Goal: Transaction & Acquisition: Obtain resource

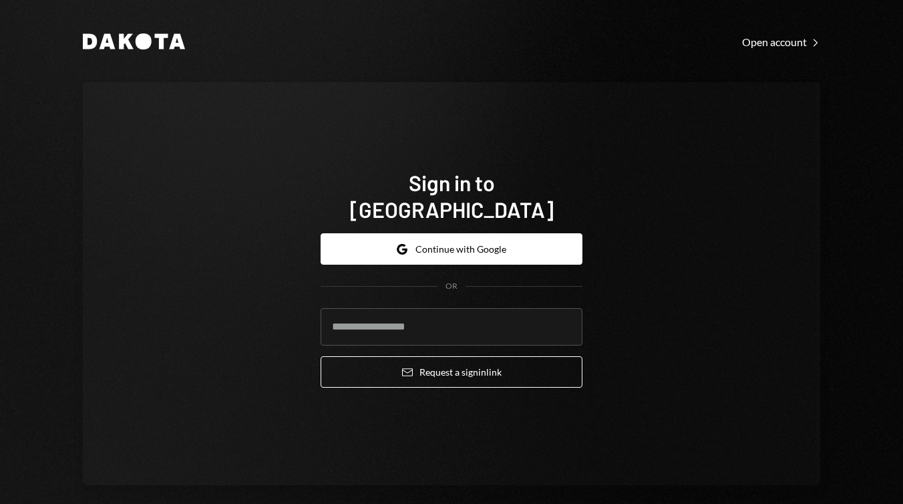
click at [0, 503] on com-1password-button at bounding box center [0, 504] width 0 height 0
type input "**********"
click at [438, 358] on button "Email Request a sign in link" at bounding box center [452, 371] width 262 height 31
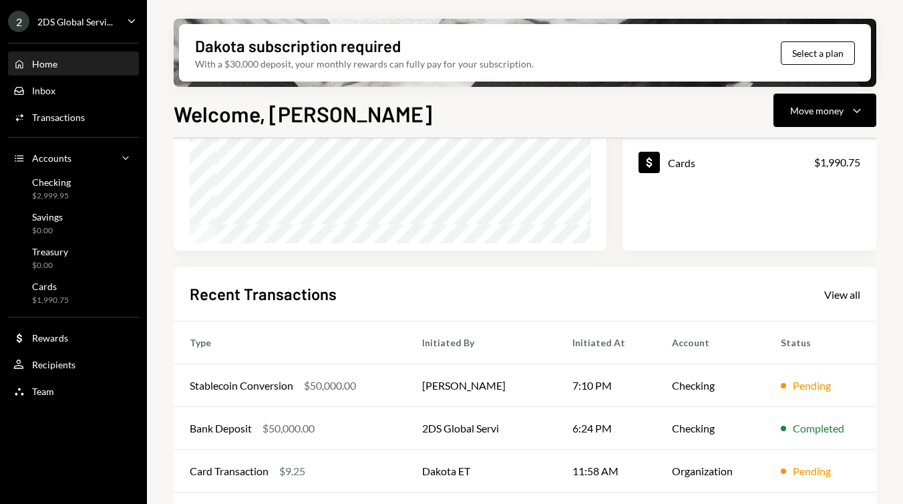
scroll to position [301, 0]
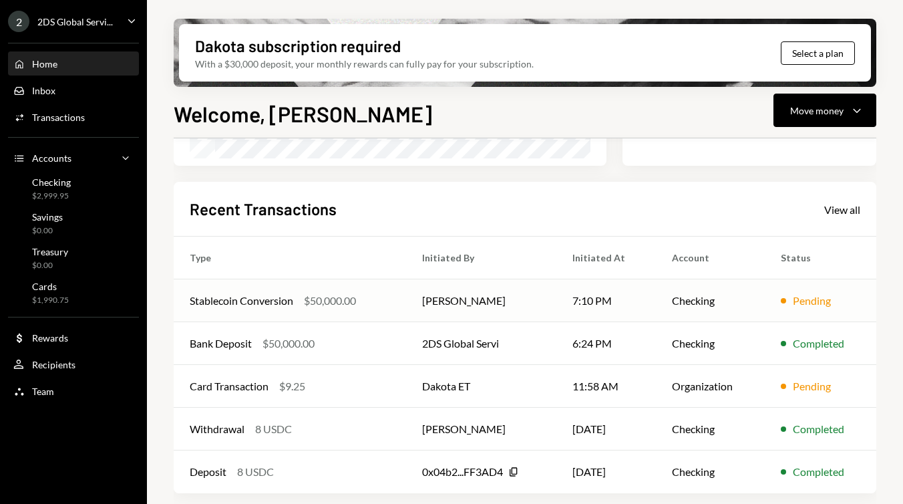
click at [514, 296] on td "[PERSON_NAME]" at bounding box center [481, 300] width 151 height 43
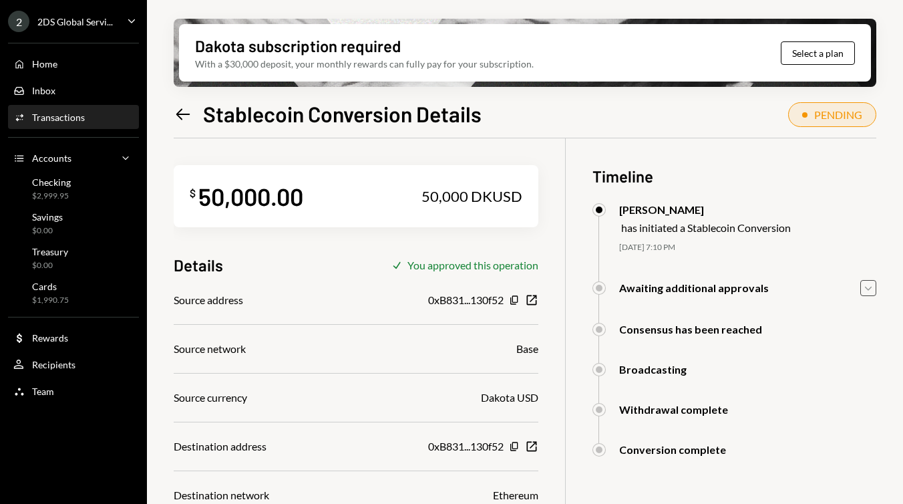
click at [864, 286] on icon "Caret Down" at bounding box center [868, 288] width 15 height 15
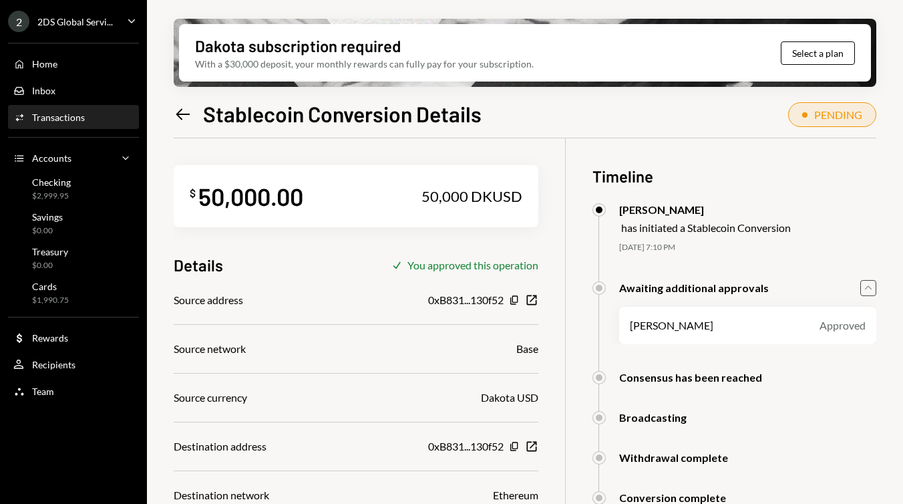
click at [864, 286] on icon "Caret Up" at bounding box center [868, 288] width 15 height 15
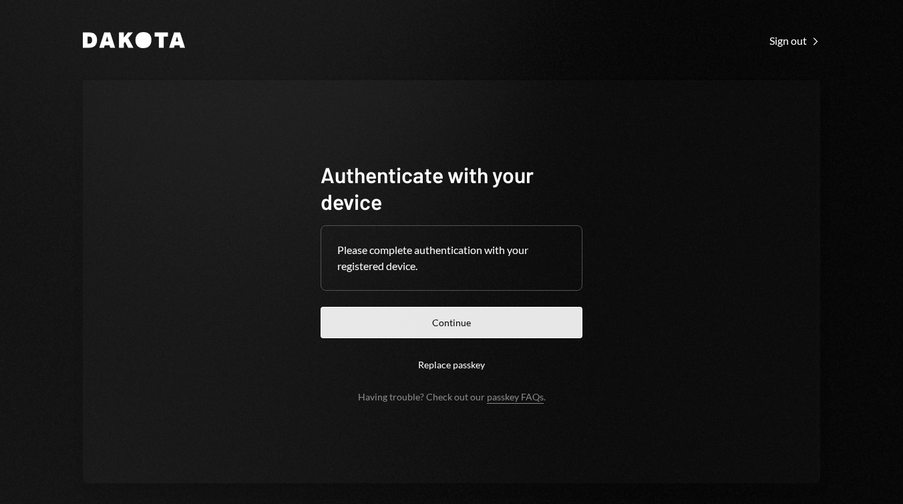
click at [518, 317] on button "Continue" at bounding box center [452, 322] width 262 height 31
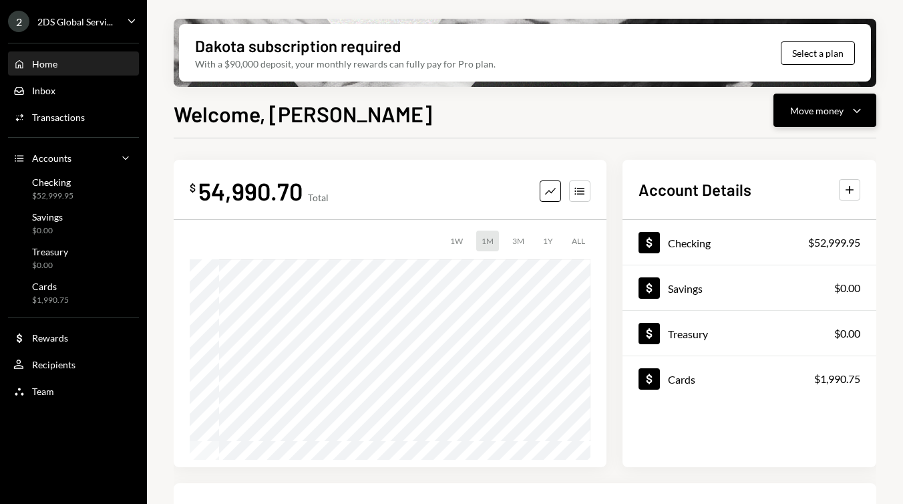
click at [846, 111] on div "Move money Caret Down" at bounding box center [824, 110] width 69 height 16
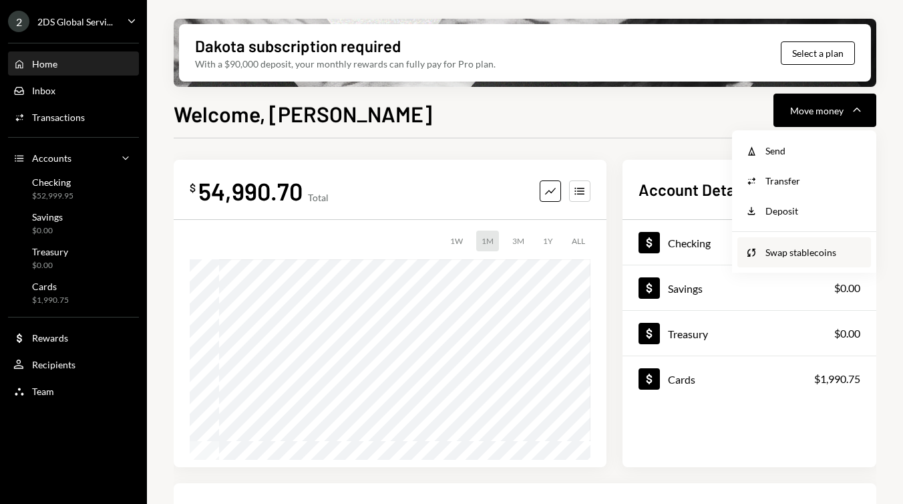
click at [772, 253] on div "Swap stablecoins" at bounding box center [815, 252] width 98 height 14
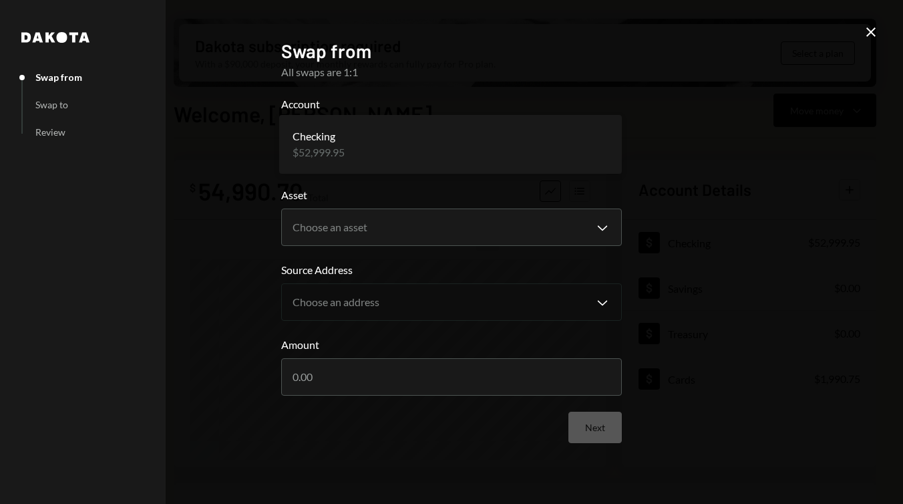
click at [470, 151] on body "2 2DS Global Servi... Caret Down Home Home Inbox Inbox Activities Transactions …" at bounding box center [451, 252] width 903 height 504
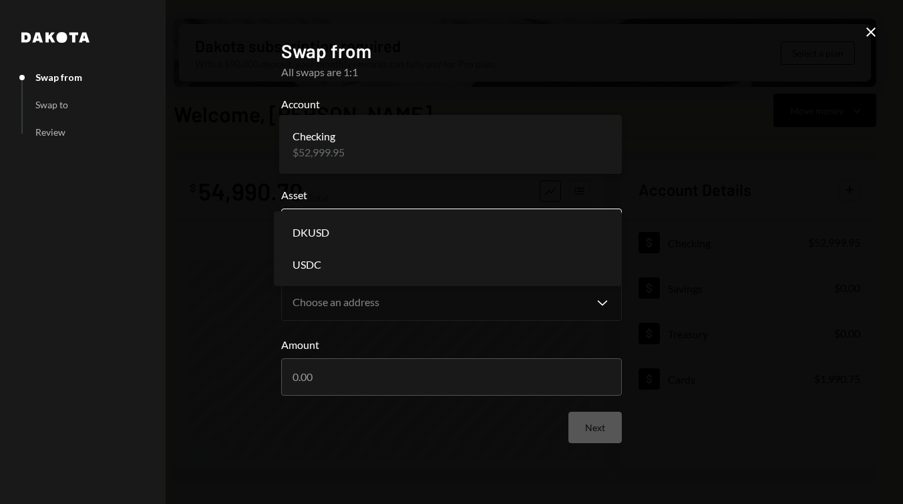
click at [436, 227] on body "2 2DS Global Servi... Caret Down Home Home Inbox Inbox Activities Transactions …" at bounding box center [451, 252] width 903 height 504
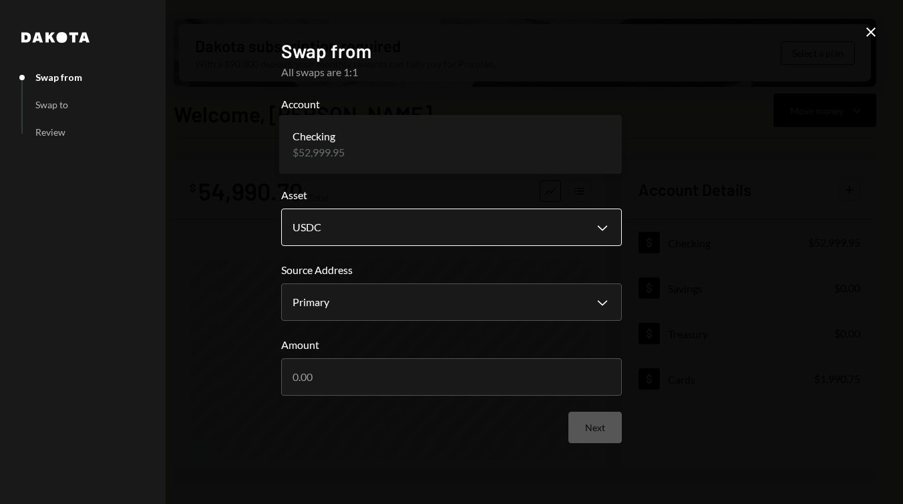
click at [433, 226] on body "2 2DS Global Servi... Caret Down Home Home Inbox Inbox Activities Transactions …" at bounding box center [451, 252] width 903 height 504
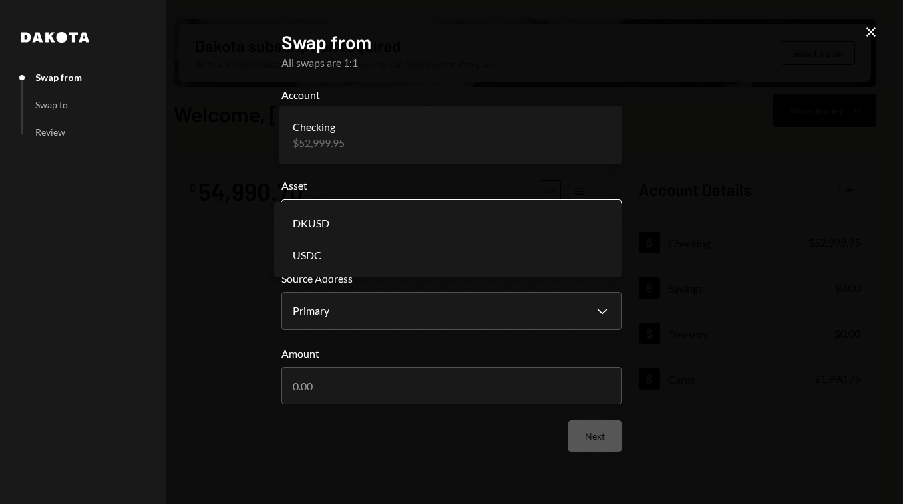
click at [442, 218] on body "2 2DS Global Servi... Caret Down Home Home Inbox Inbox Activities Transactions …" at bounding box center [451, 252] width 903 height 504
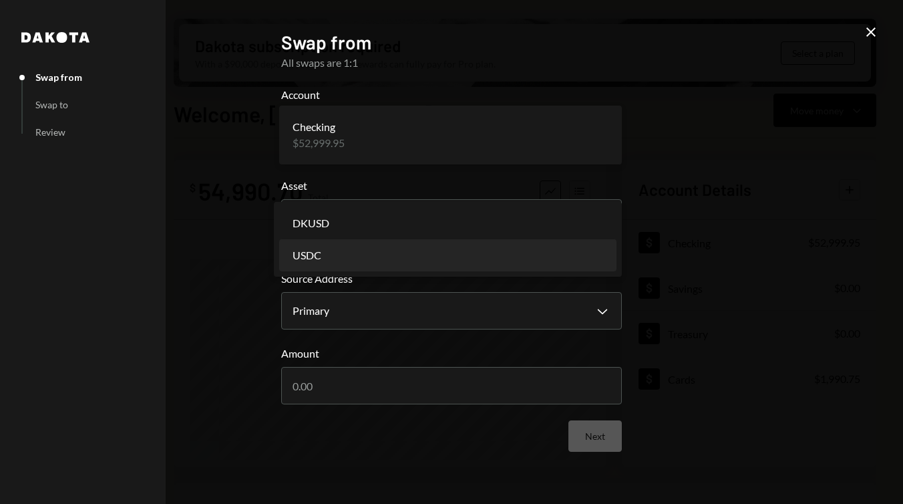
select select "****"
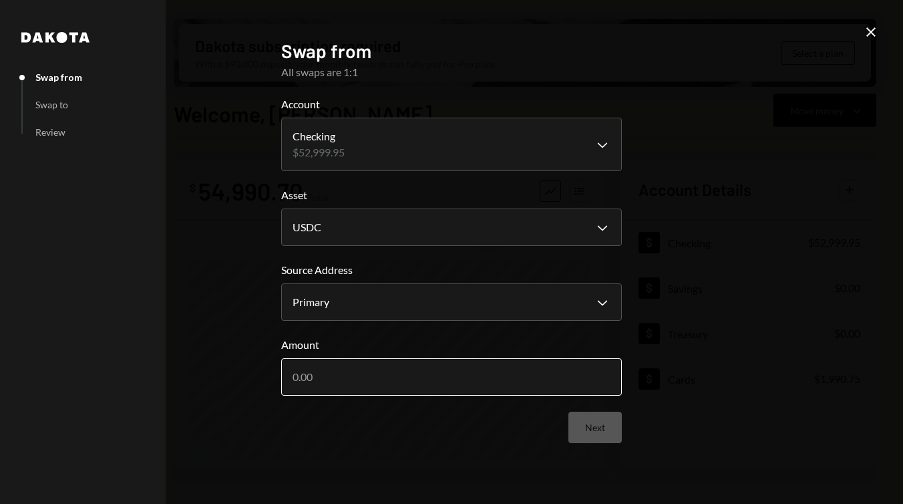
click at [405, 369] on input "Amount" at bounding box center [451, 376] width 341 height 37
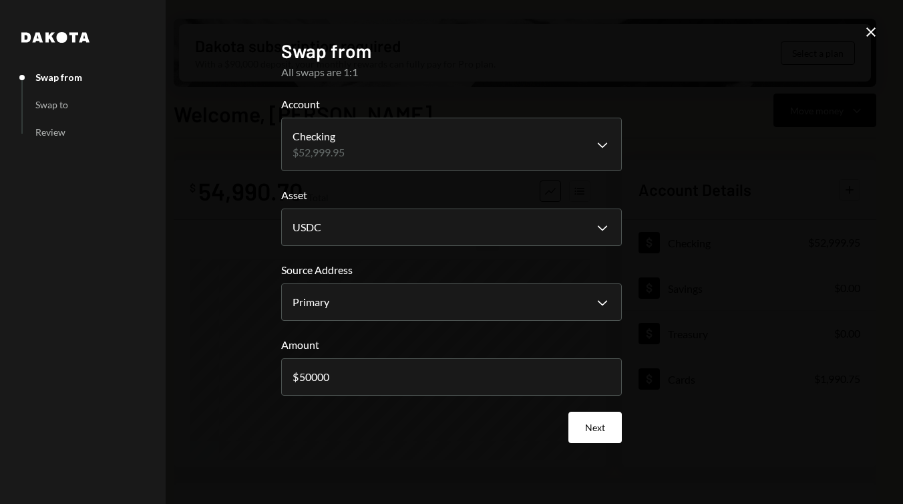
type input "50000"
click at [695, 316] on div "**********" at bounding box center [451, 252] width 903 height 504
click at [603, 424] on button "Next" at bounding box center [594, 426] width 53 height 31
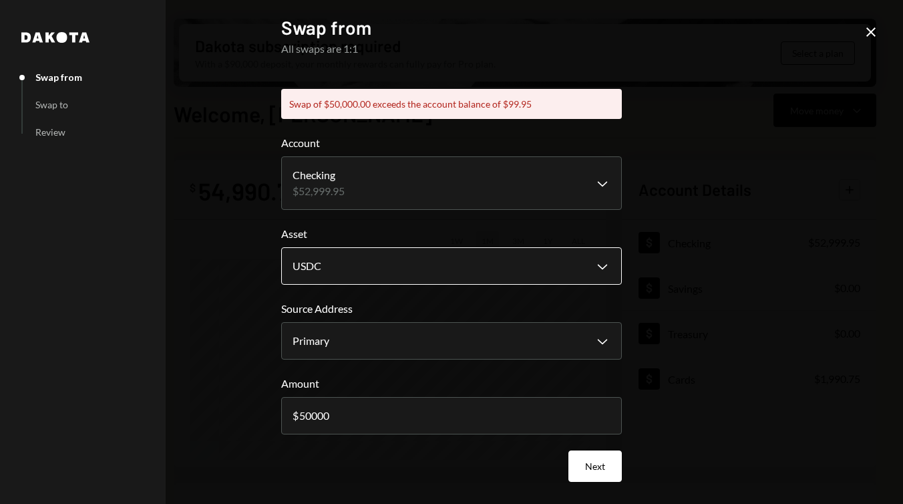
click at [447, 263] on body "2 2DS Global Servi... Caret Down Home Home Inbox Inbox Activities Transactions …" at bounding box center [451, 252] width 903 height 504
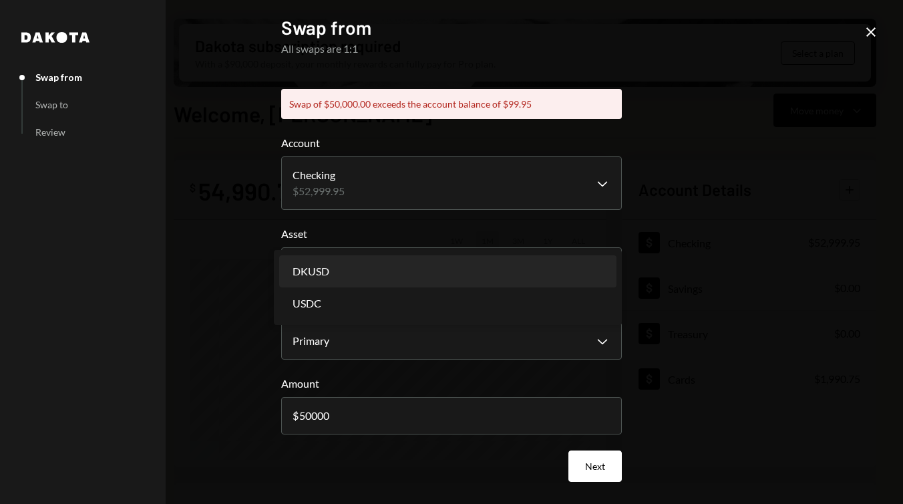
select select "*****"
drag, startPoint x: 408, startPoint y: 308, endPoint x: 450, endPoint y: 269, distance: 57.2
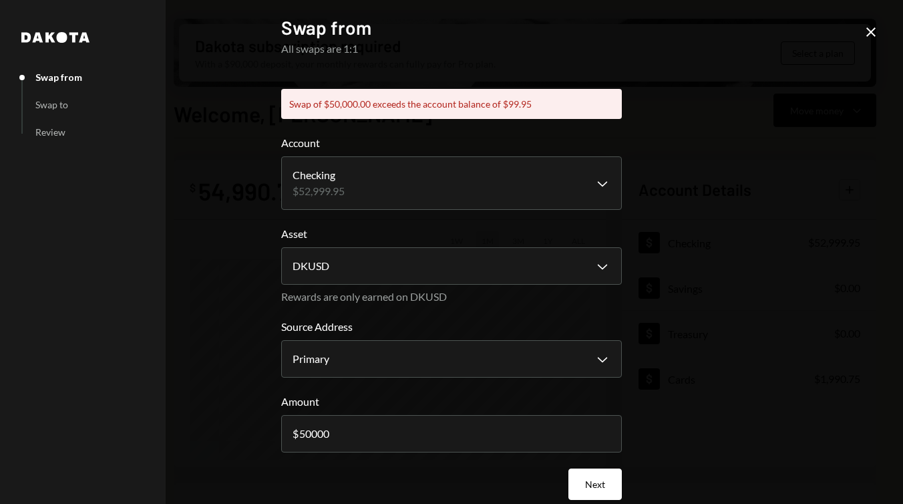
click at [450, 269] on body "2 2DS Global Servi... Caret Down Home Home Inbox Inbox Activities Transactions …" at bounding box center [451, 252] width 903 height 504
click at [809, 329] on div "**********" at bounding box center [451, 252] width 903 height 504
click at [603, 480] on button "Next" at bounding box center [594, 483] width 53 height 31
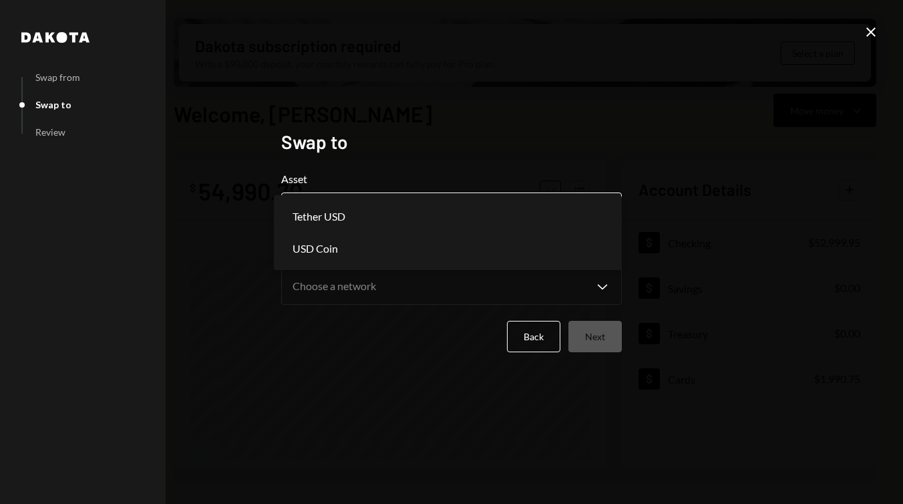
click at [550, 211] on body "2 2DS Global Servi... Caret Down Home Home Inbox Inbox Activities Transactions …" at bounding box center [451, 252] width 903 height 504
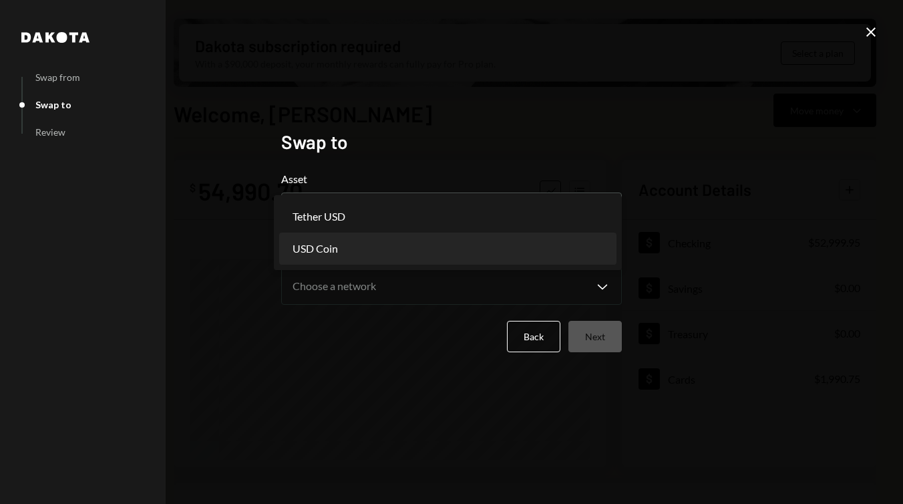
select select "****"
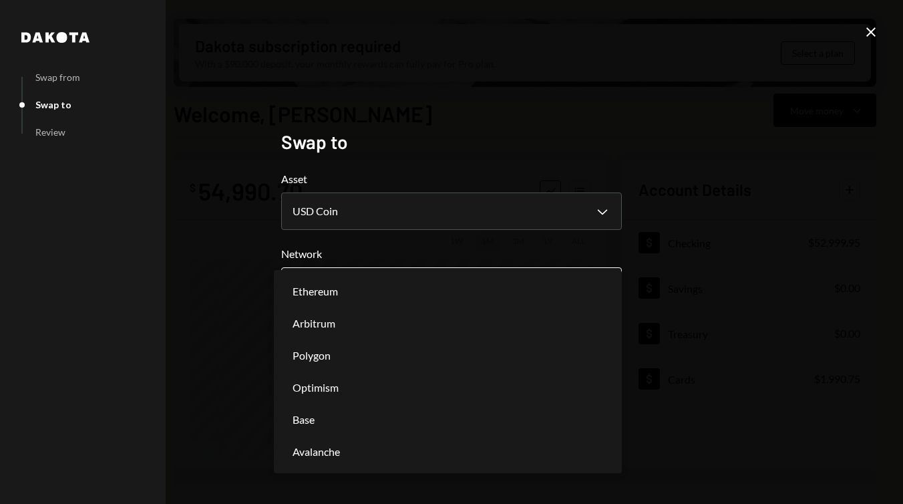
click at [422, 289] on body "**********" at bounding box center [451, 252] width 903 height 504
select select "**********"
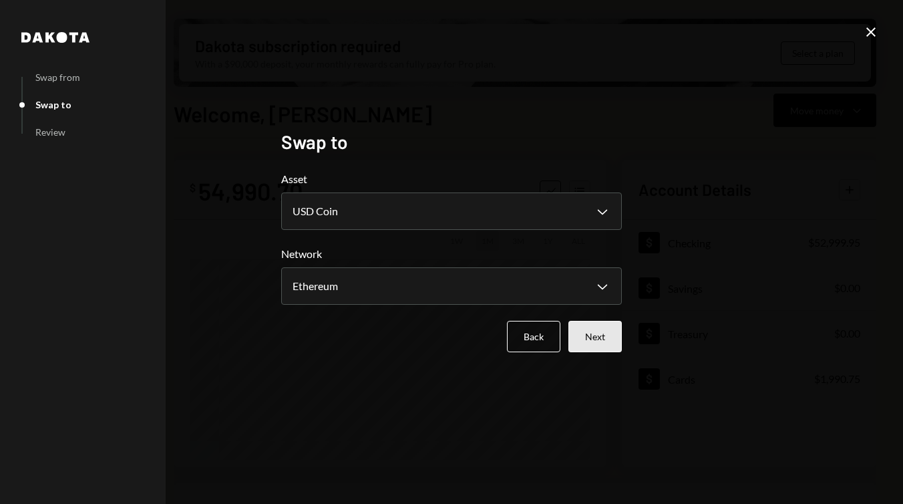
click at [603, 331] on button "Next" at bounding box center [594, 336] width 53 height 31
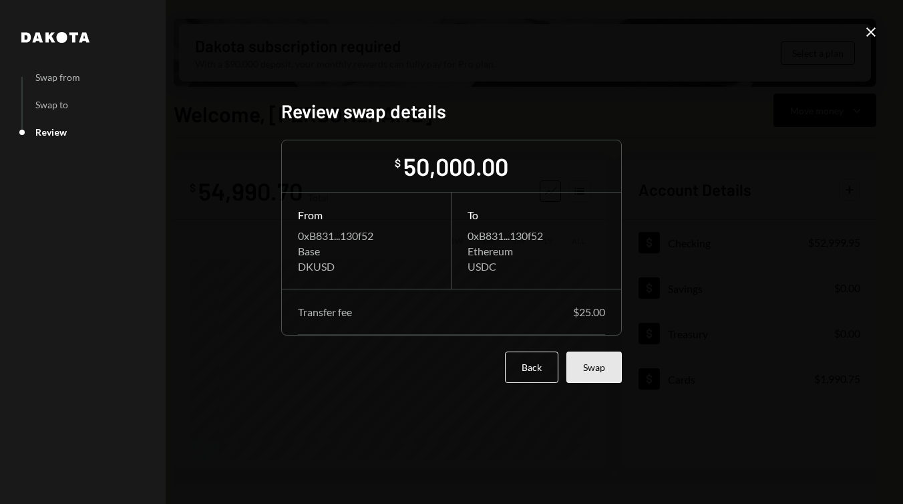
click at [603, 363] on button "Swap" at bounding box center [593, 366] width 55 height 31
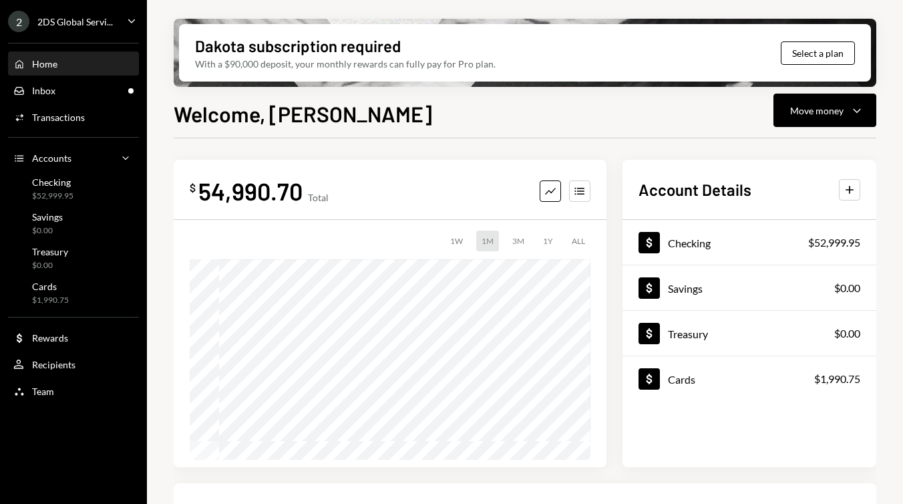
click at [98, 128] on div "Home Home Inbox Inbox Activities Transactions Accounts Accounts Caret Down Chec…" at bounding box center [73, 220] width 147 height 371
click at [88, 120] on div "Activities Transactions" at bounding box center [73, 118] width 120 height 12
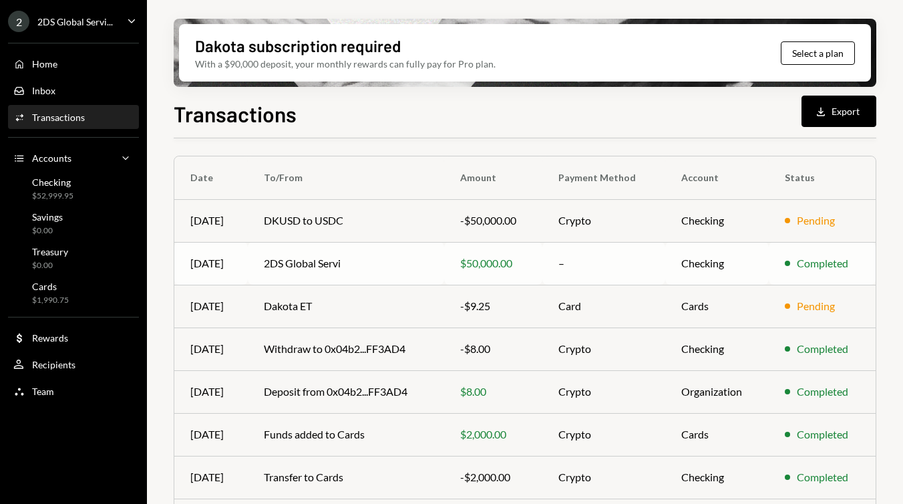
scroll to position [94, 0]
click at [372, 342] on td "Withdraw to 0x04b2...FF3AD4" at bounding box center [346, 348] width 196 height 43
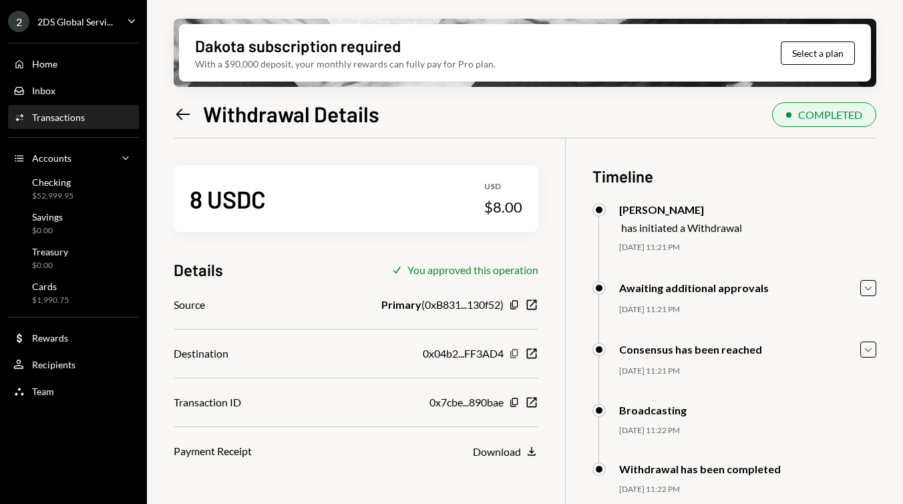
click at [516, 353] on icon "Copy" at bounding box center [514, 353] width 11 height 11
click at [513, 354] on icon "Copy" at bounding box center [514, 353] width 11 height 11
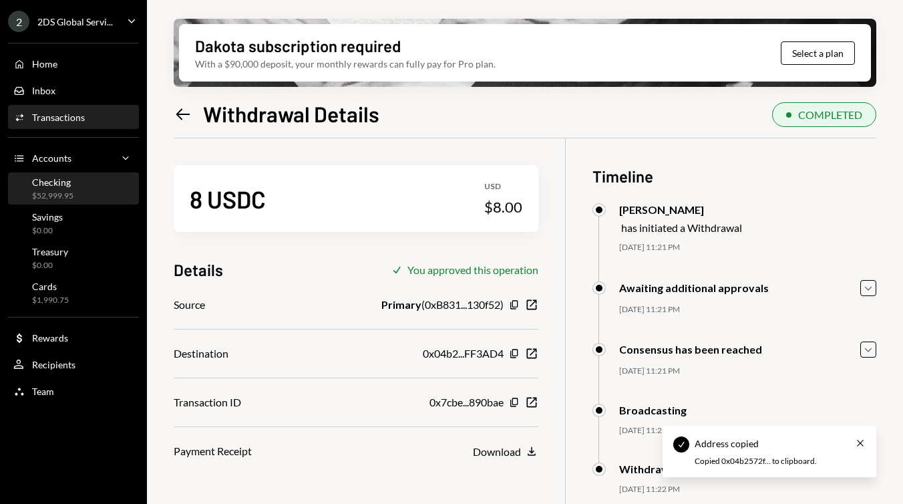
click at [68, 190] on div "Checking $52,999.95" at bounding box center [52, 188] width 41 height 25
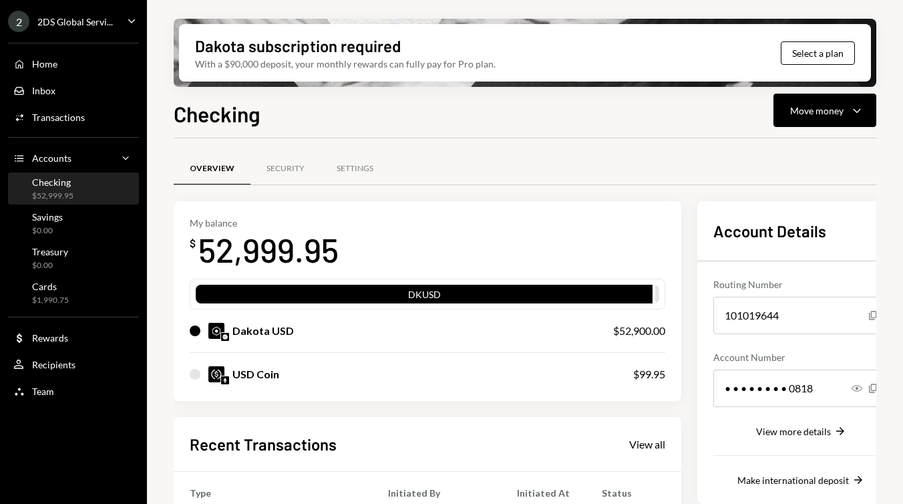
click at [302, 367] on div "USD Coin" at bounding box center [398, 374] width 417 height 16
click at [818, 107] on div "Move money" at bounding box center [816, 111] width 53 height 14
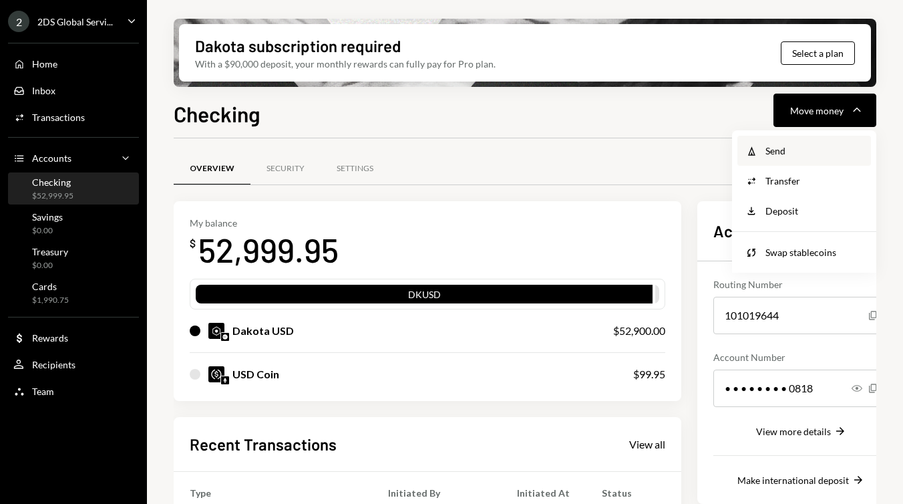
click at [798, 148] on div "Send" at bounding box center [815, 151] width 98 height 14
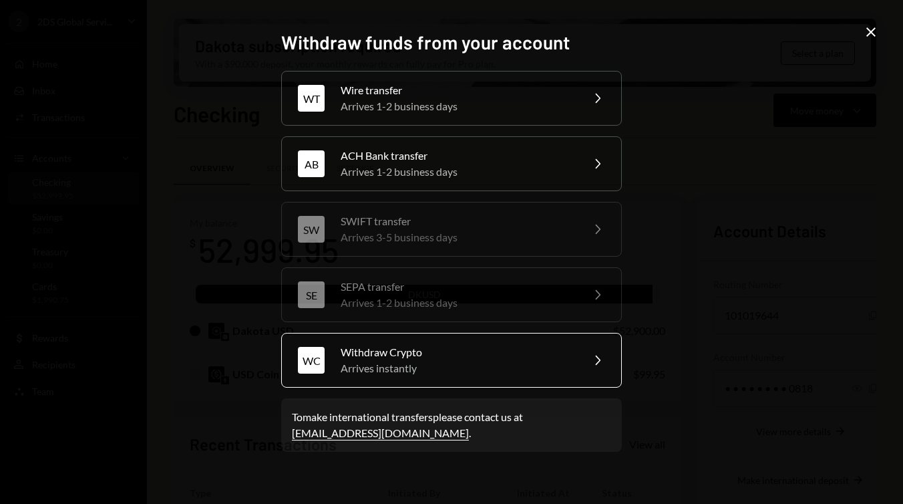
click at [405, 360] on div "Arrives instantly" at bounding box center [457, 368] width 232 height 16
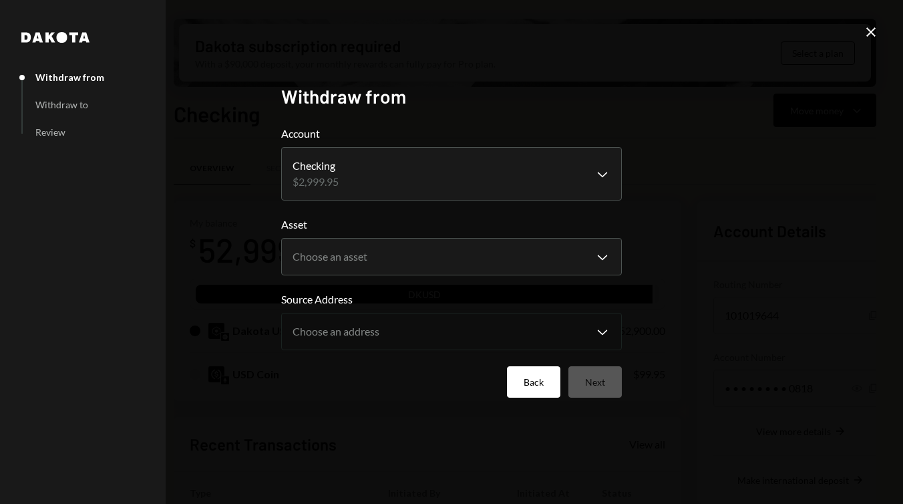
click at [537, 382] on button "Back" at bounding box center [533, 381] width 53 height 31
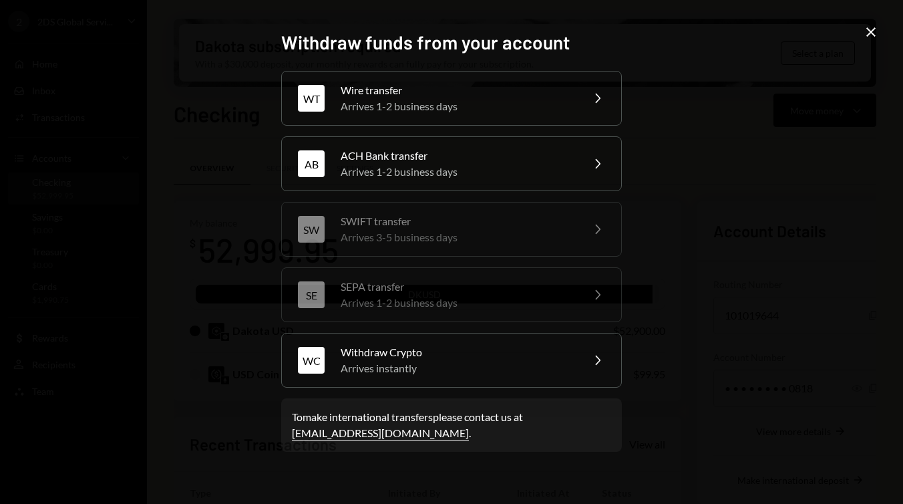
click at [870, 37] on icon "Close" at bounding box center [871, 32] width 16 height 16
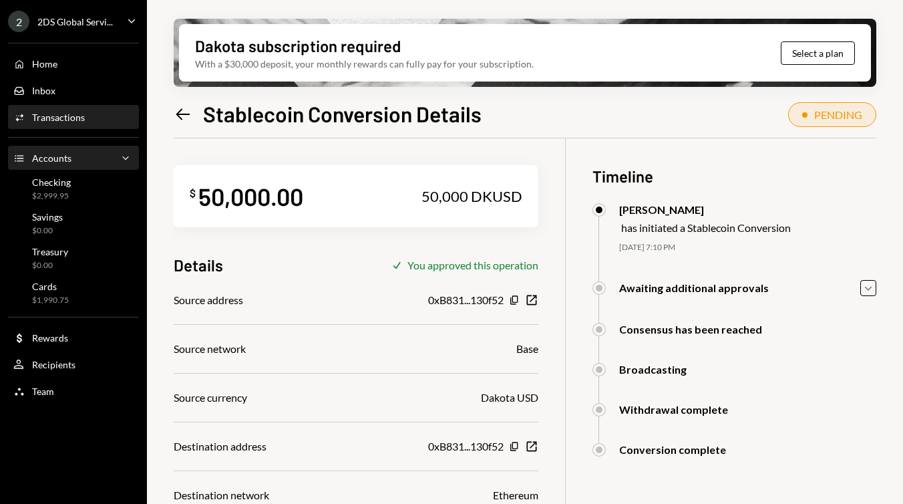
click at [72, 158] on div "Accounts Accounts Caret Down" at bounding box center [73, 158] width 120 height 15
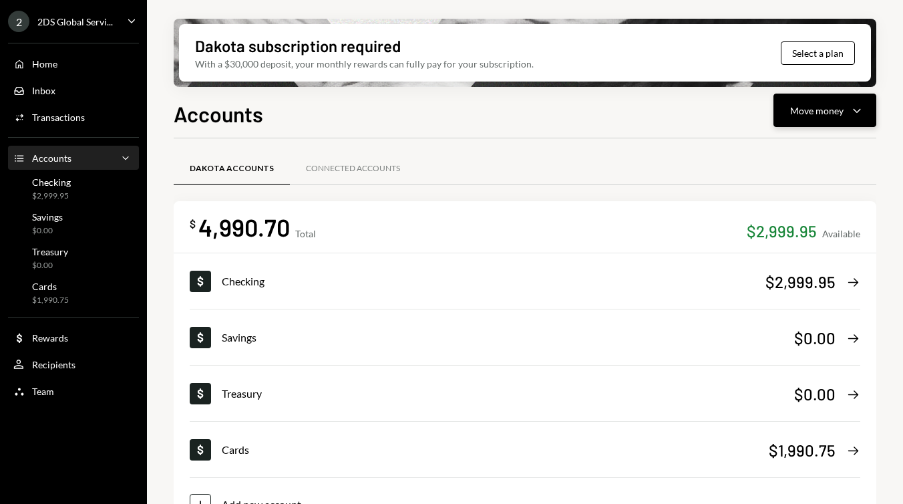
click at [823, 115] on div "Move money" at bounding box center [816, 111] width 53 height 14
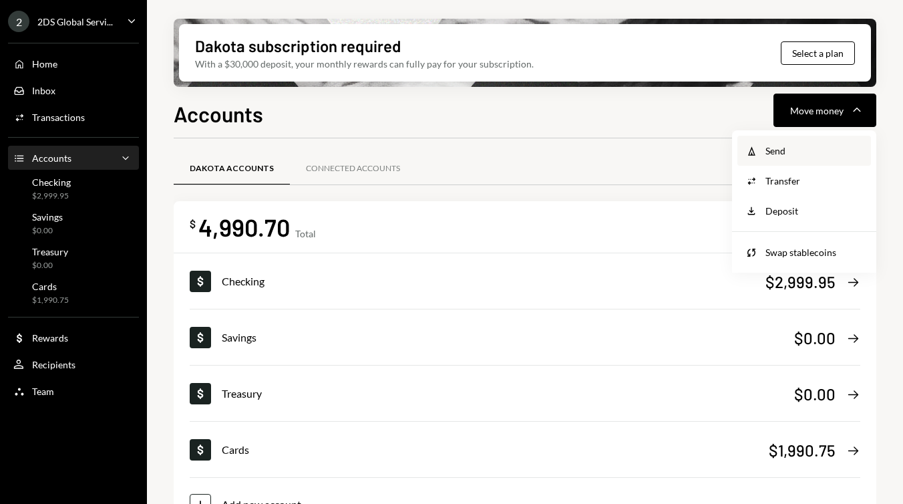
click at [785, 147] on div "Send" at bounding box center [815, 151] width 98 height 14
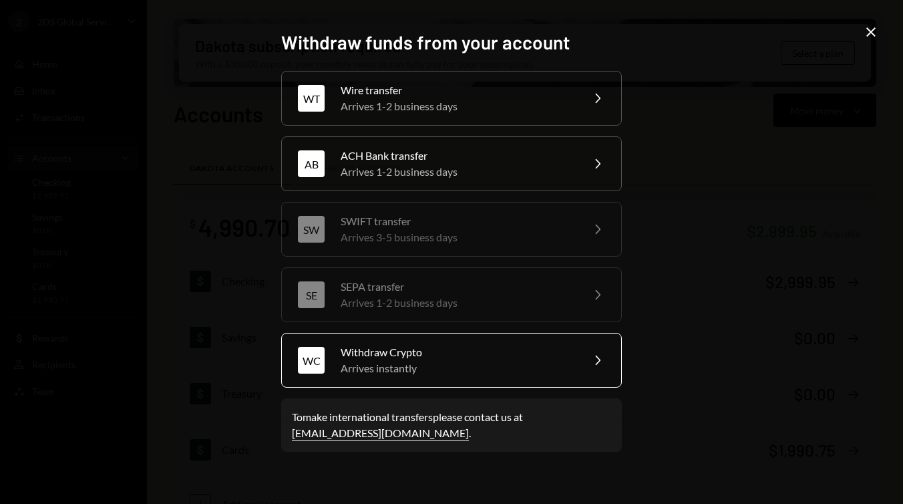
click at [424, 349] on div "Withdraw Crypto" at bounding box center [457, 352] width 232 height 16
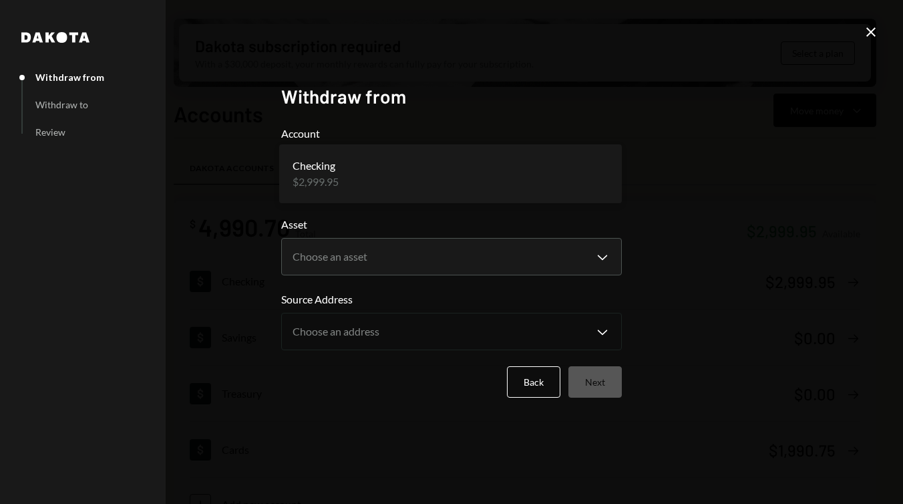
click at [424, 169] on body "**********" at bounding box center [451, 252] width 903 height 504
click at [536, 381] on button "Back" at bounding box center [533, 381] width 53 height 31
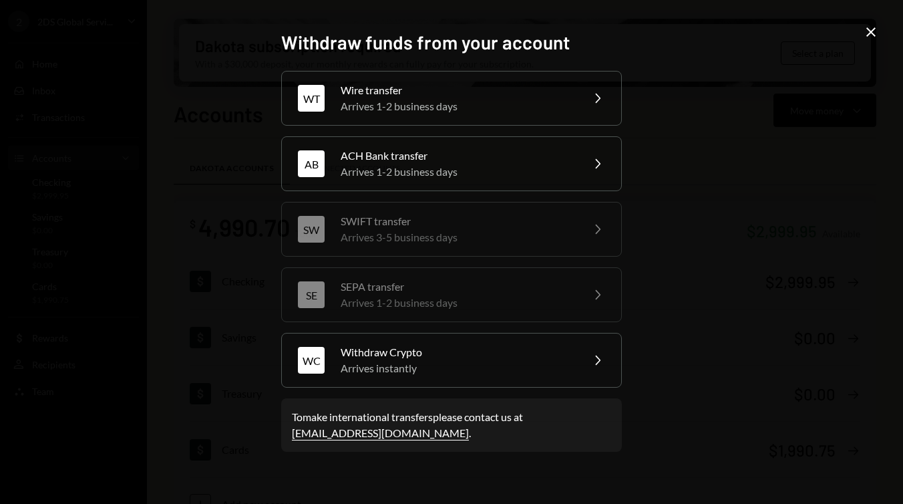
click at [879, 26] on div "Withdraw funds from your account WT Wire transfer Arrives 1-2 business days Che…" at bounding box center [451, 252] width 903 height 504
click at [872, 29] on icon "Close" at bounding box center [871, 32] width 16 height 16
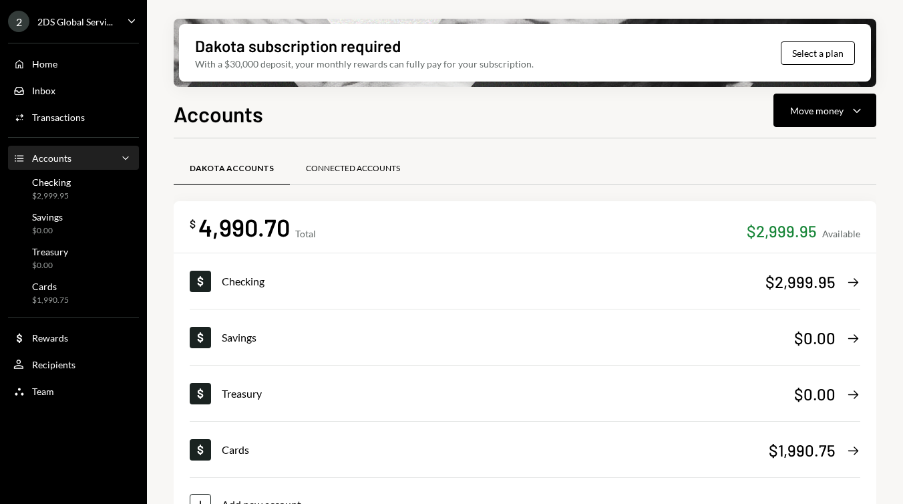
click at [340, 167] on div "Connected Accounts" at bounding box center [353, 168] width 94 height 11
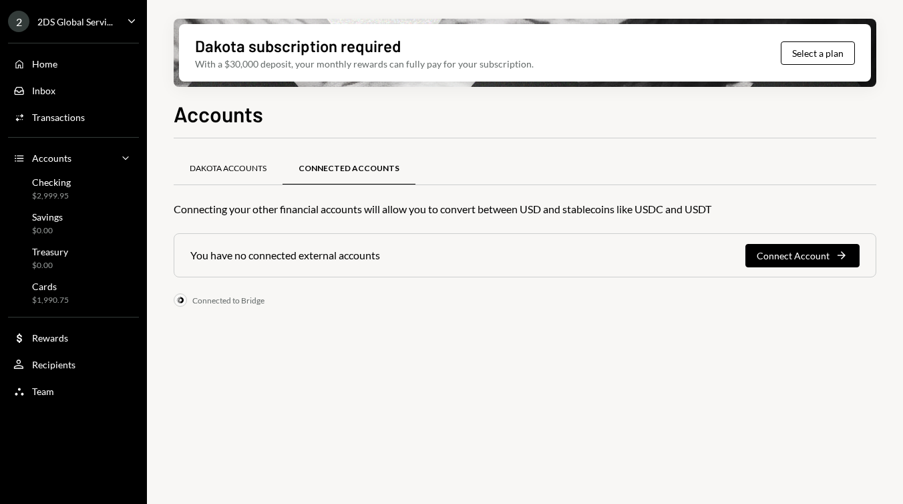
click at [226, 172] on div "Dakota Accounts" at bounding box center [228, 168] width 77 height 11
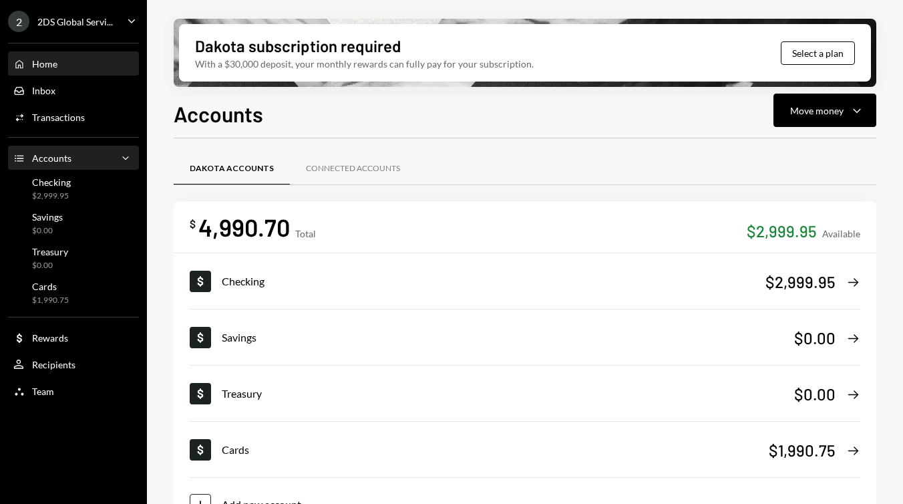
click at [101, 60] on div "Home Home" at bounding box center [73, 64] width 120 height 12
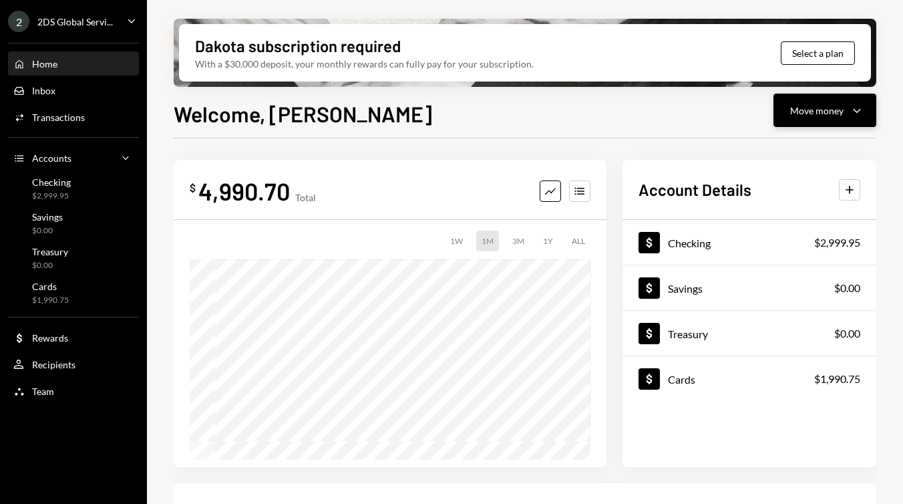
click at [808, 114] on div "Move money" at bounding box center [816, 111] width 53 height 14
click at [586, 130] on div "Welcome, Edoardo Move money Caret Down $ 4,990.70 Total Graph Accounts 1W 1M 3M…" at bounding box center [525, 340] width 703 height 485
click at [96, 121] on div "Activities Transactions" at bounding box center [73, 118] width 120 height 12
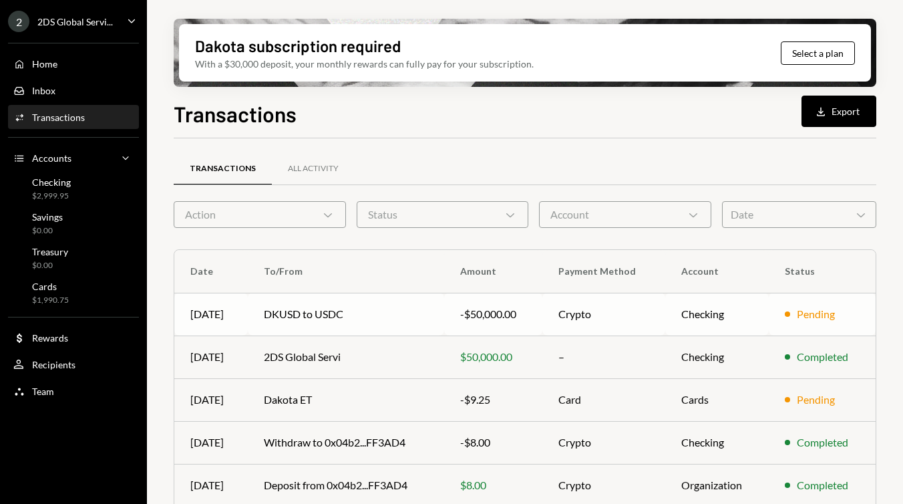
click at [375, 306] on td "DKUSD to USDC" at bounding box center [346, 314] width 196 height 43
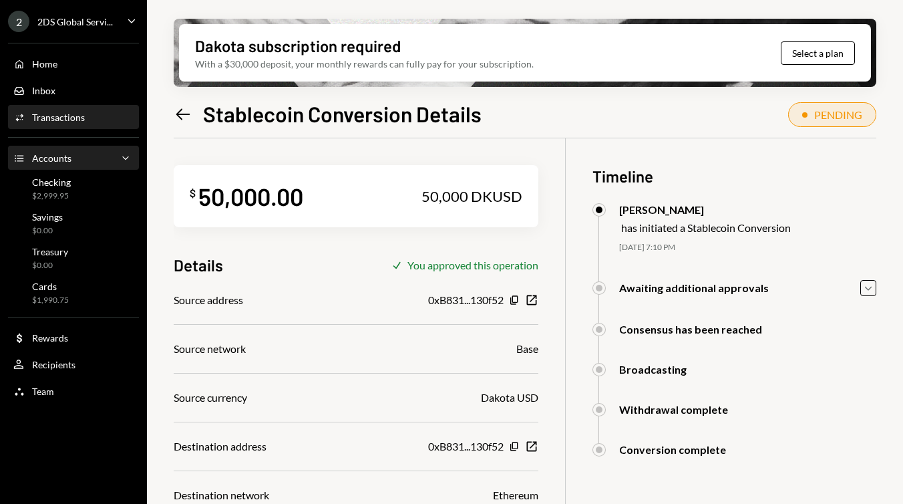
click at [70, 160] on div "Accounts Accounts Caret Down" at bounding box center [73, 158] width 120 height 15
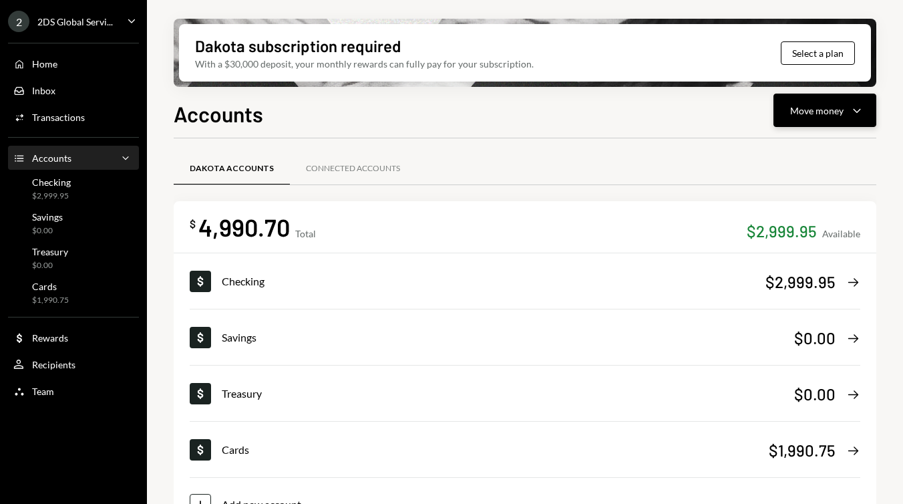
click at [837, 117] on div "Move money Caret Down" at bounding box center [824, 110] width 69 height 16
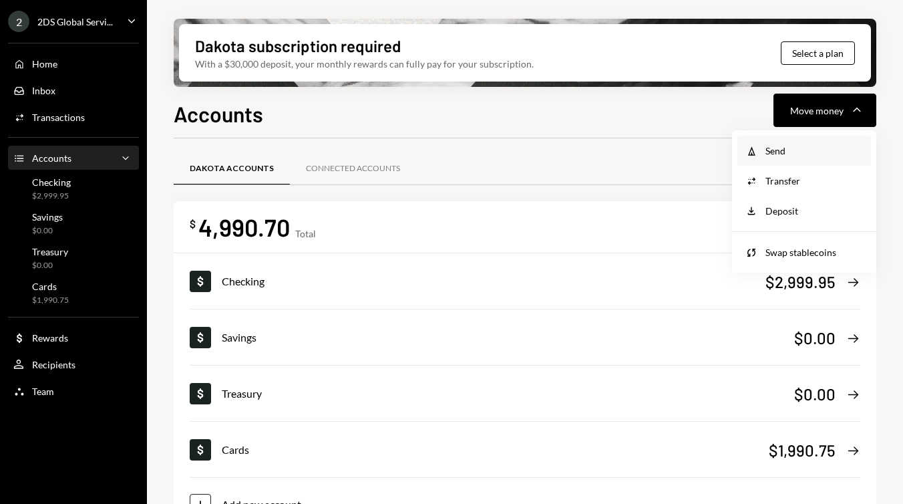
click at [780, 150] on div "Send" at bounding box center [815, 151] width 98 height 14
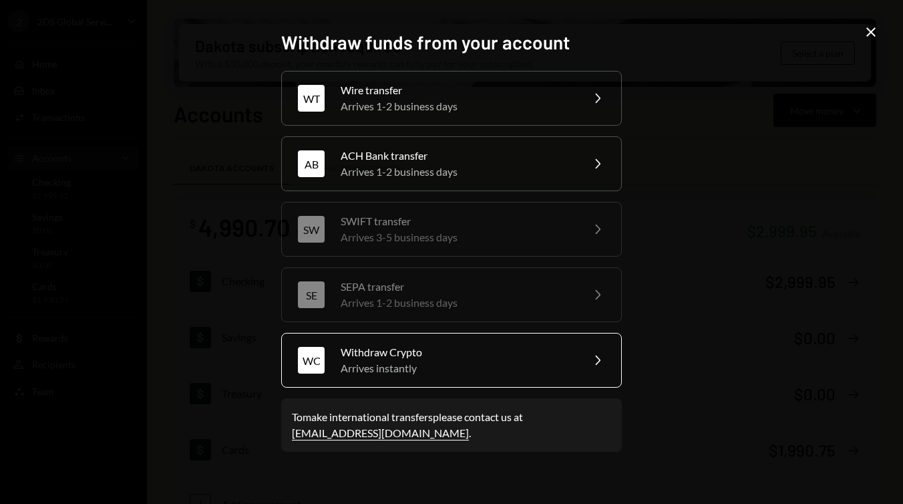
click at [408, 357] on div "Withdraw Crypto" at bounding box center [457, 352] width 232 height 16
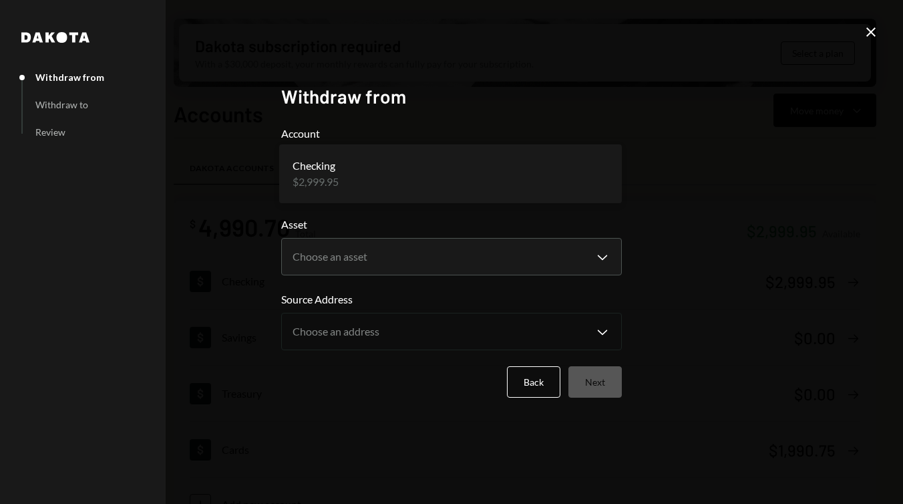
click at [457, 186] on body "**********" at bounding box center [451, 252] width 903 height 504
click at [864, 35] on icon "Close" at bounding box center [871, 32] width 16 height 16
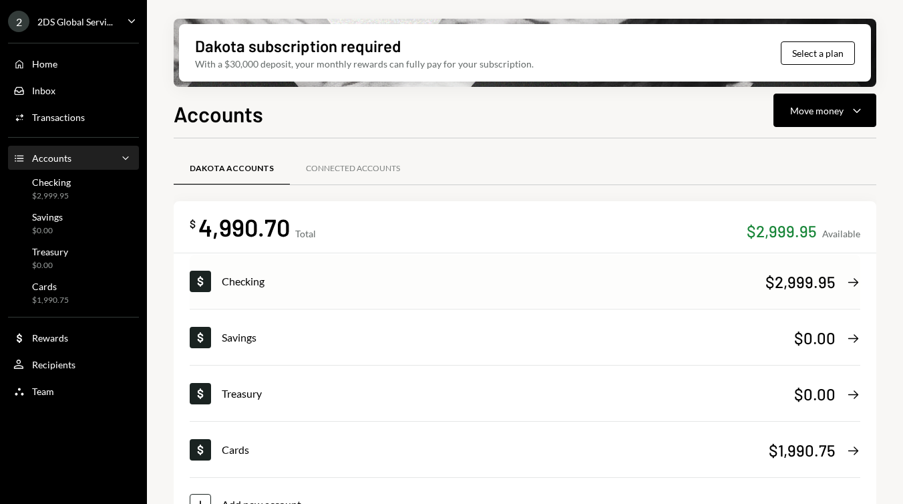
click at [786, 281] on div "$2,999.95" at bounding box center [801, 282] width 70 height 22
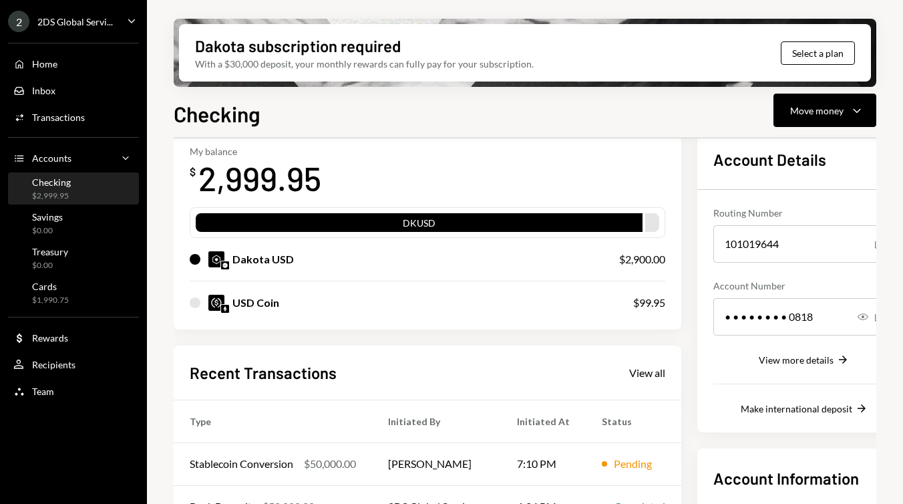
scroll to position [75, 0]
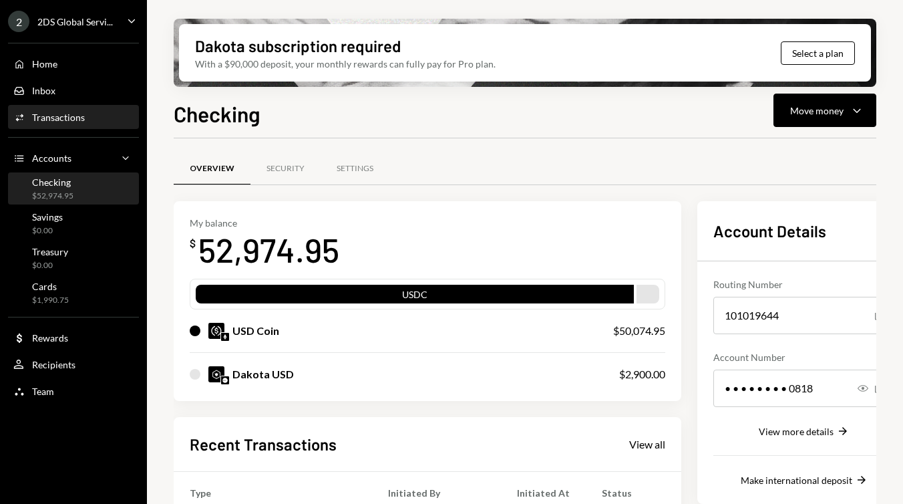
click at [57, 110] on div "Activities Transactions" at bounding box center [73, 117] width 120 height 23
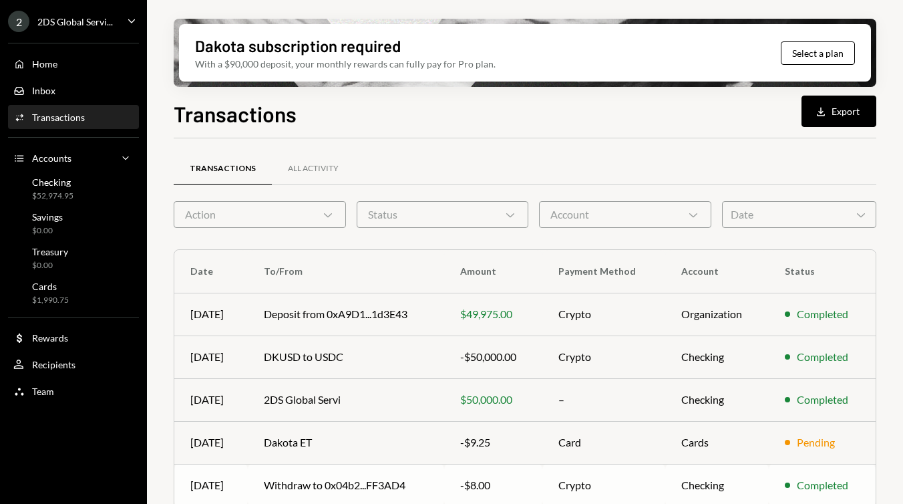
click at [404, 479] on td "Withdraw to 0x04b2...FF3AD4" at bounding box center [346, 485] width 196 height 43
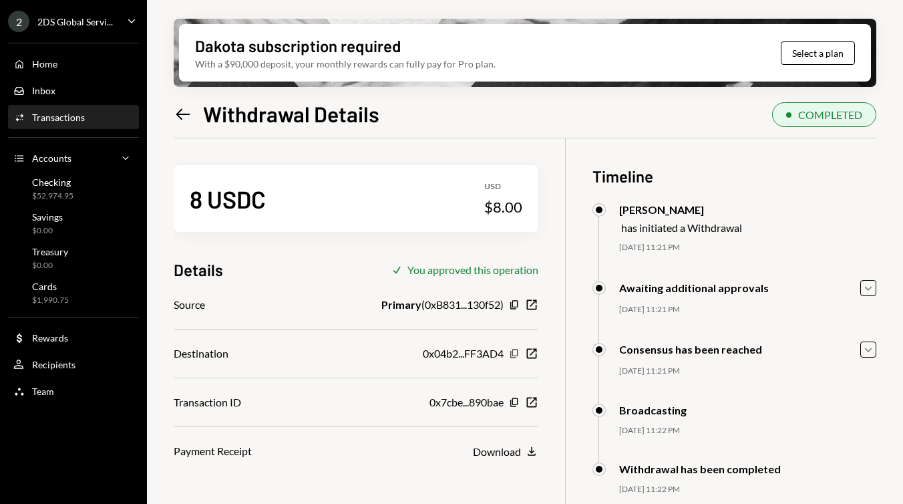
click at [516, 353] on icon "Copy" at bounding box center [514, 353] width 11 height 11
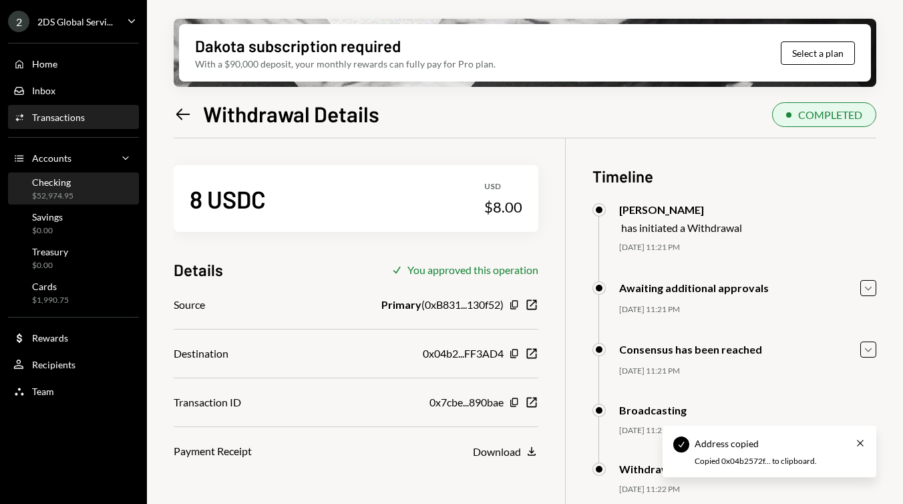
click at [96, 187] on div "Checking $52,974.95" at bounding box center [73, 188] width 120 height 25
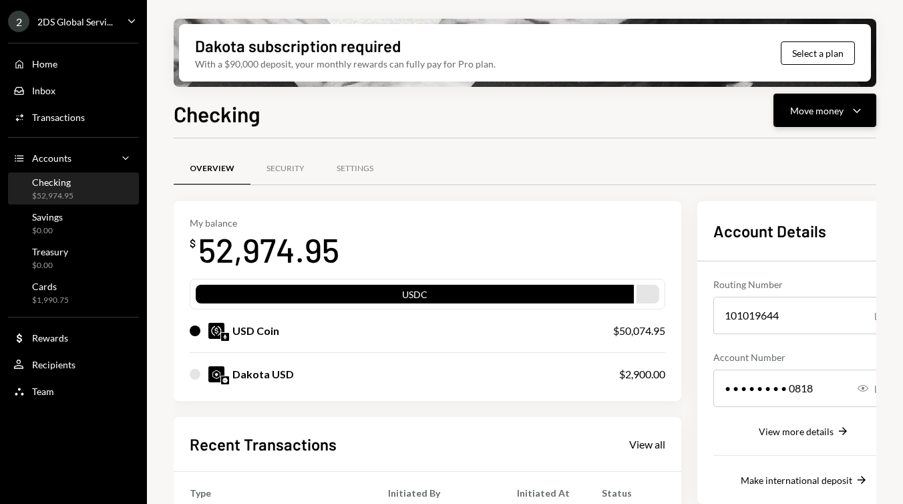
click at [838, 110] on div "Move money" at bounding box center [816, 111] width 53 height 14
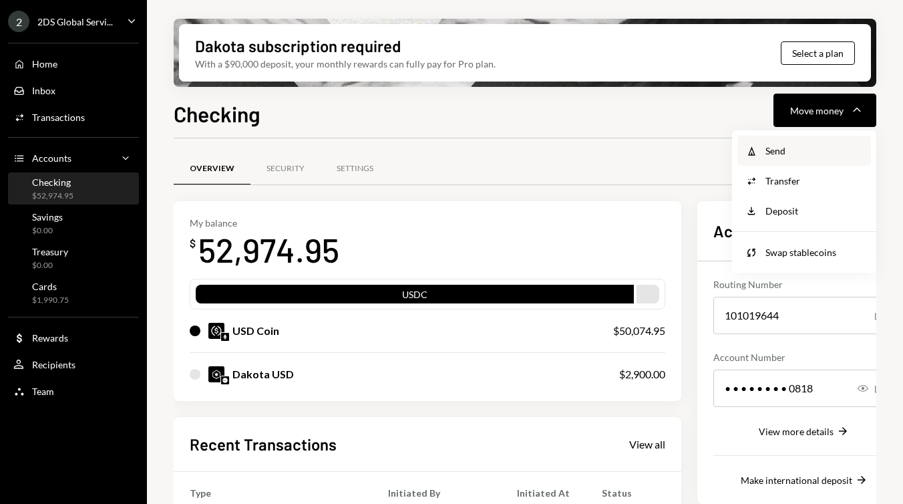
click at [786, 154] on div "Send" at bounding box center [815, 151] width 98 height 14
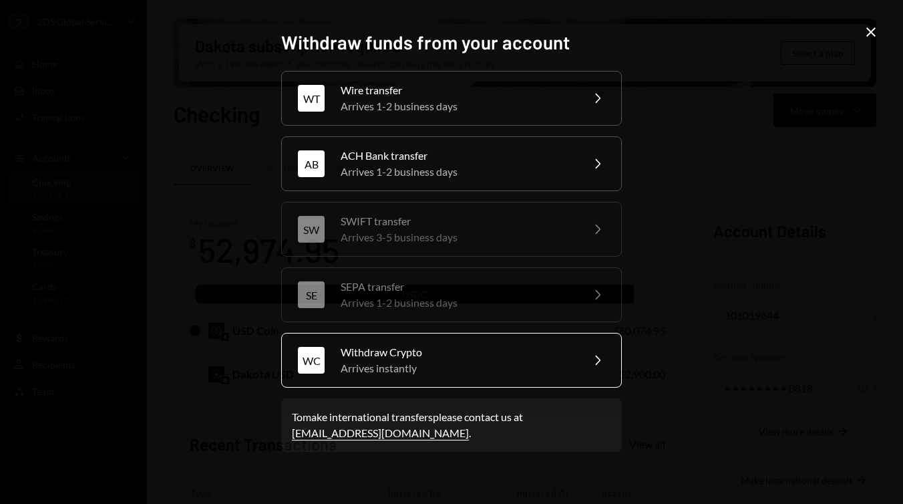
click at [427, 351] on div "Withdraw Crypto" at bounding box center [457, 352] width 232 height 16
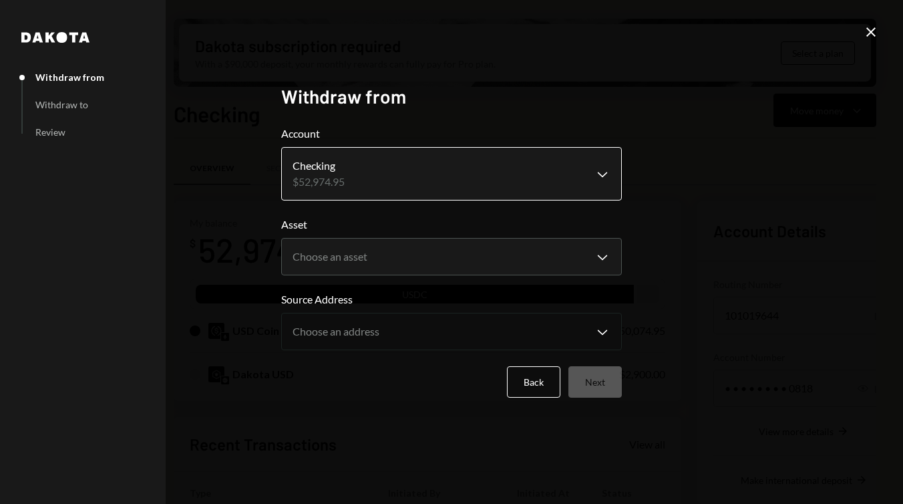
click at [407, 180] on body "2 2DS Global Servi... Caret Down Home Home Inbox Inbox Activities Transactions …" at bounding box center [451, 252] width 903 height 504
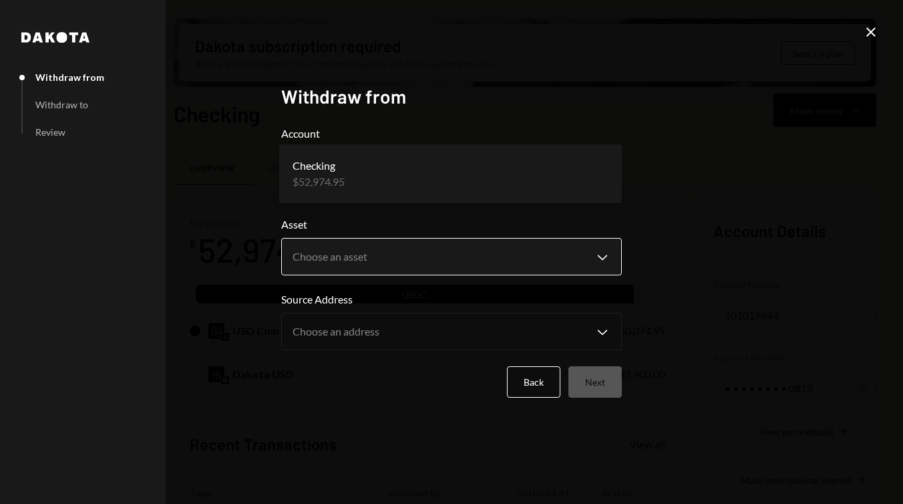
click at [381, 258] on body "2 2DS Global Servi... Caret Down Home Home Inbox Inbox Activities Transactions …" at bounding box center [451, 252] width 903 height 504
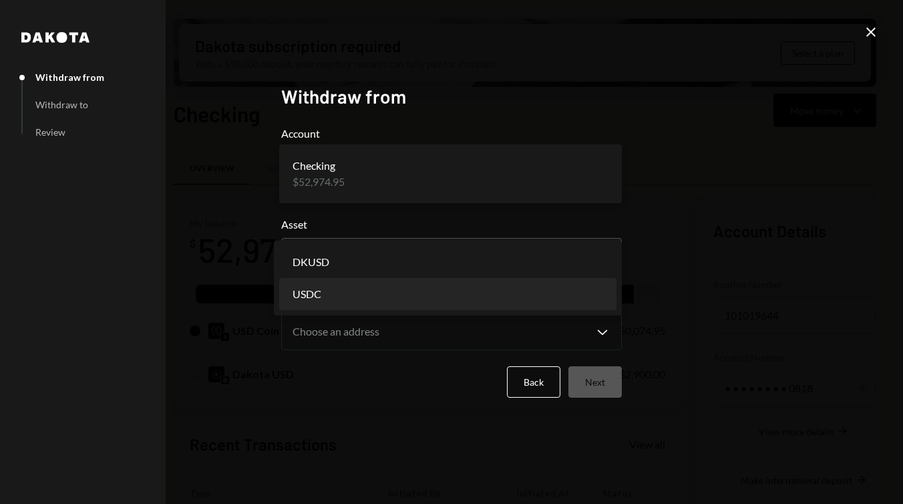
select select "****"
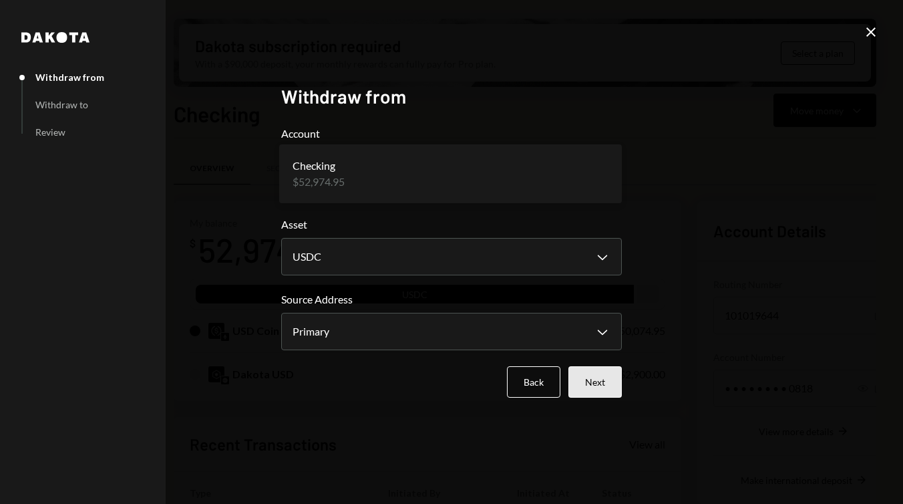
click at [597, 378] on button "Next" at bounding box center [594, 381] width 53 height 31
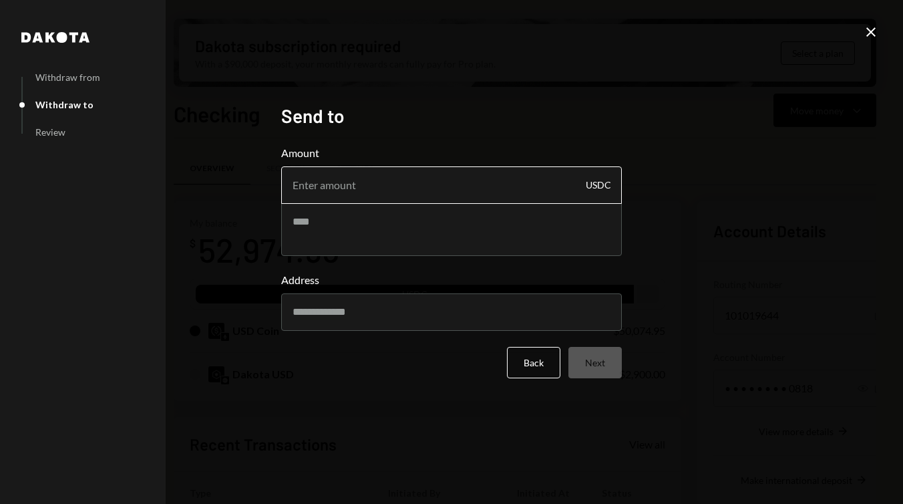
click at [456, 184] on input "Amount" at bounding box center [451, 184] width 341 height 37
type input "5"
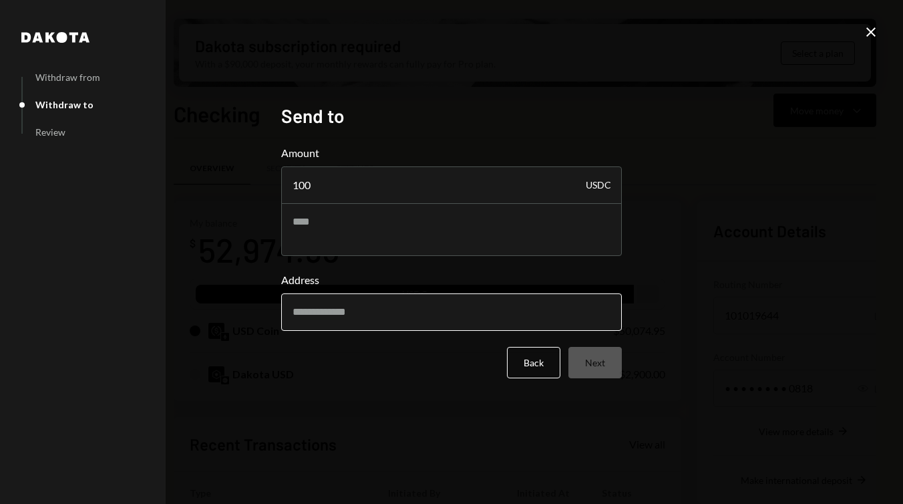
type input "100"
click at [398, 303] on input "Address" at bounding box center [451, 311] width 341 height 37
paste input "**********"
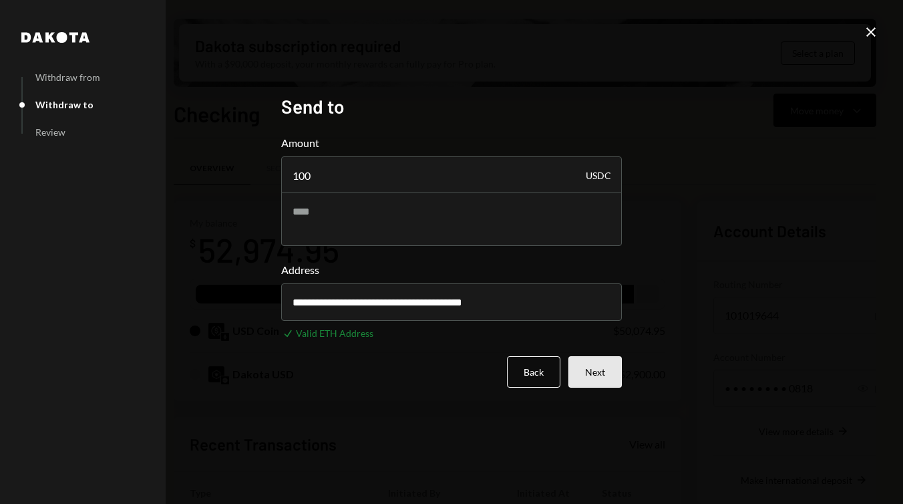
type input "**********"
click at [608, 365] on button "Next" at bounding box center [594, 371] width 53 height 31
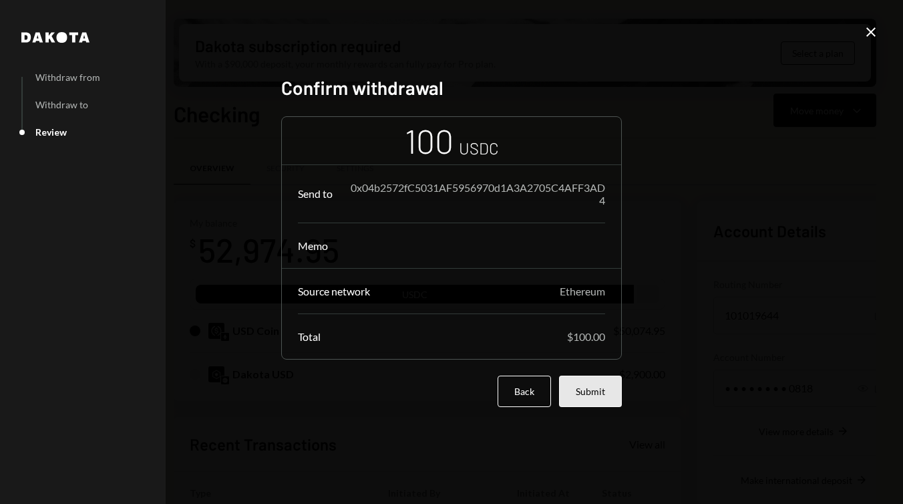
click at [589, 387] on button "Submit" at bounding box center [590, 390] width 63 height 31
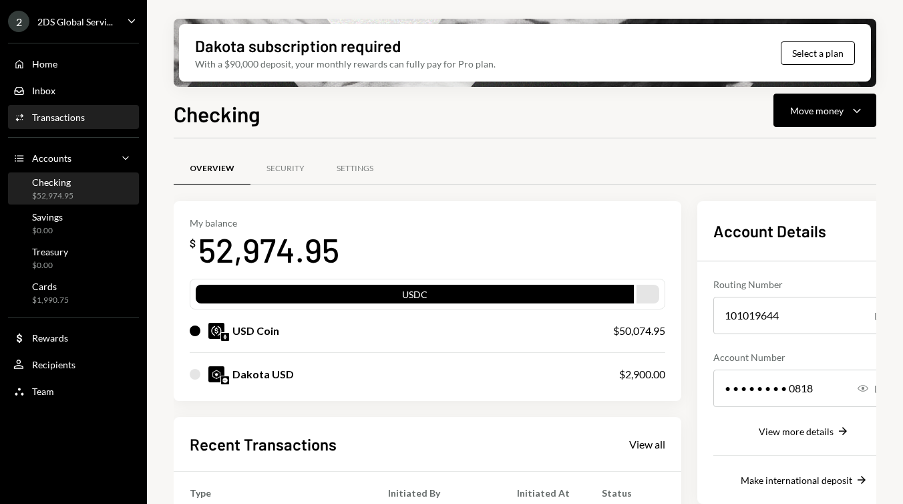
click at [86, 119] on div "Activities Transactions" at bounding box center [73, 118] width 120 height 12
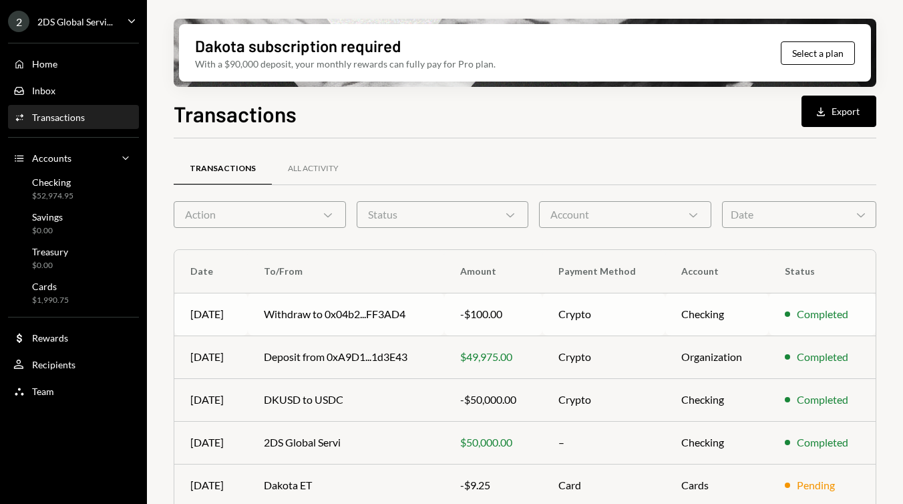
click at [623, 313] on td "Crypto" at bounding box center [603, 314] width 122 height 43
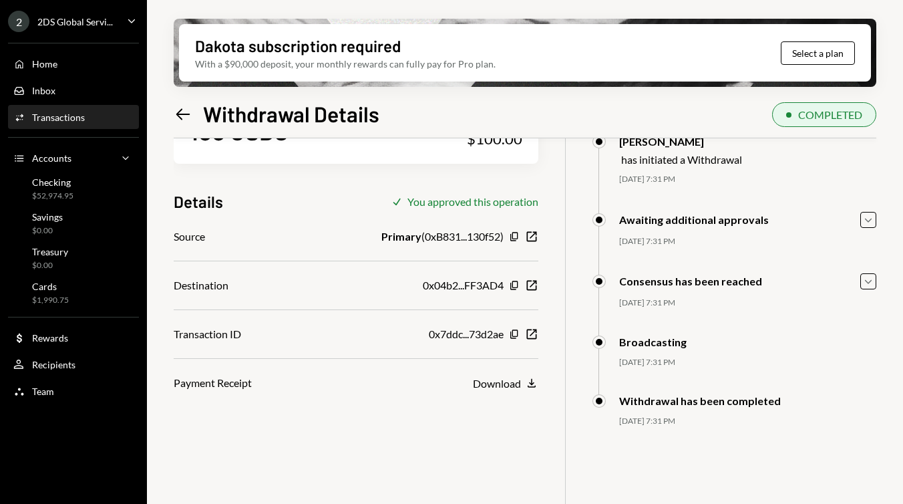
scroll to position [107, 0]
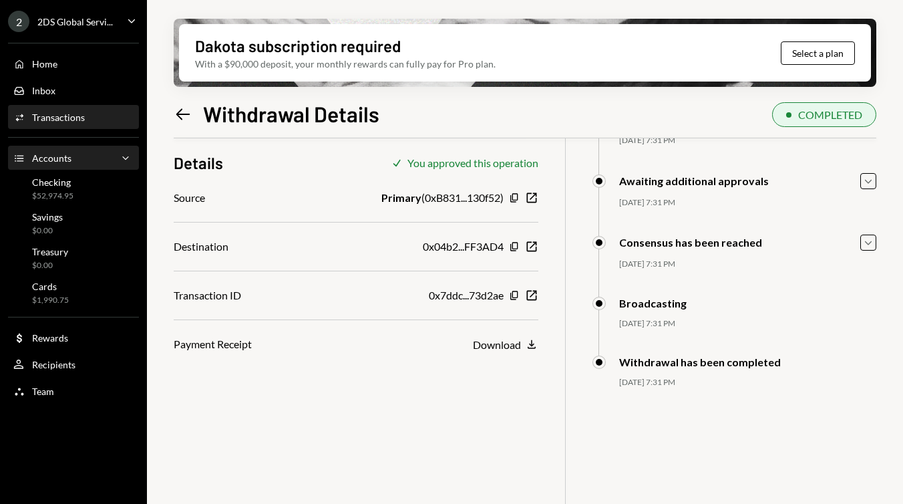
click at [69, 166] on div "Accounts Accounts Caret Down" at bounding box center [73, 158] width 120 height 23
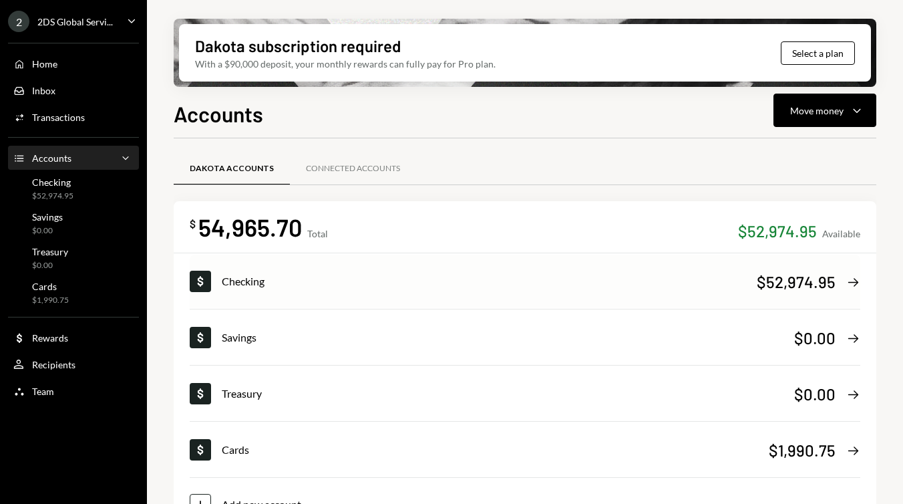
click at [795, 289] on div "$52,974.95" at bounding box center [796, 282] width 79 height 22
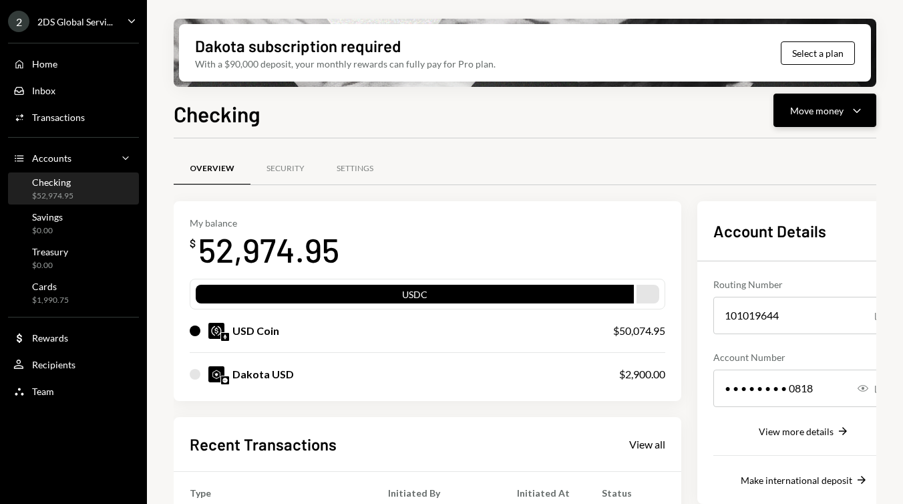
click at [834, 118] on button "Move money Caret Down" at bounding box center [825, 110] width 103 height 33
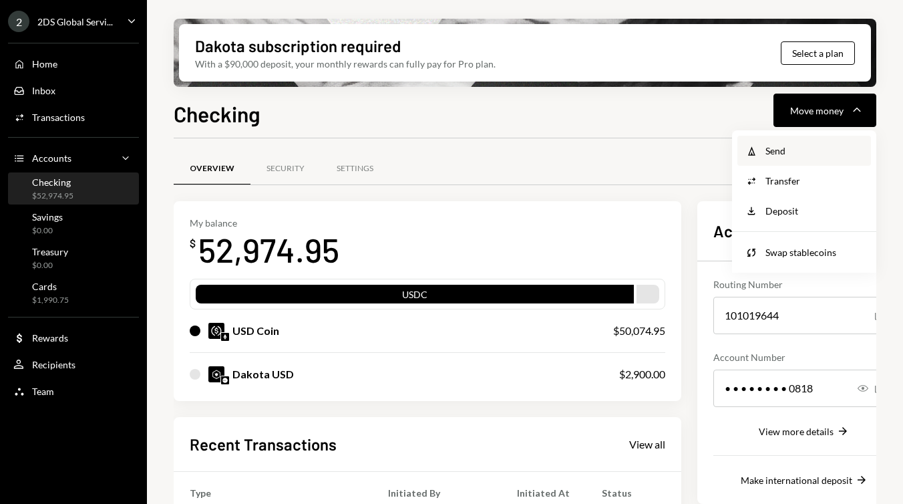
click at [800, 154] on div "Send" at bounding box center [815, 151] width 98 height 14
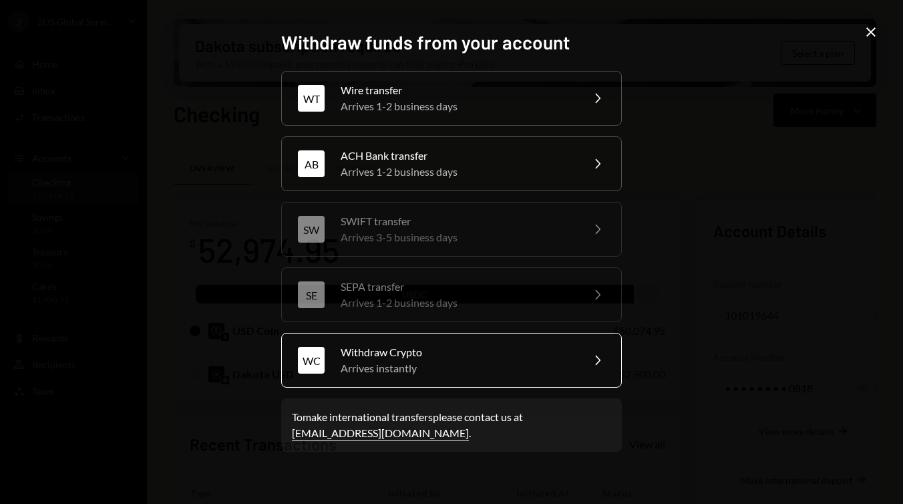
click at [448, 353] on div "Withdraw Crypto" at bounding box center [457, 352] width 232 height 16
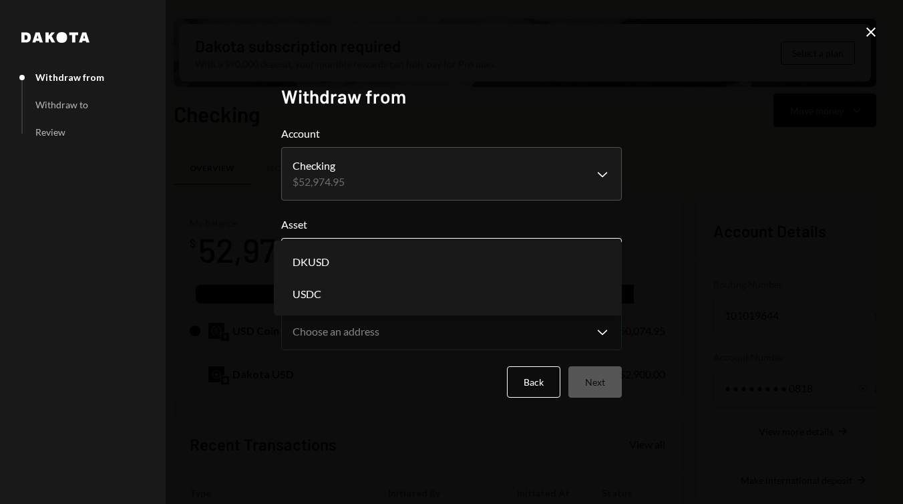
click at [403, 264] on body "2 2DS Global Servi... Caret Down Home Home Inbox Inbox Activities Transactions …" at bounding box center [451, 252] width 903 height 504
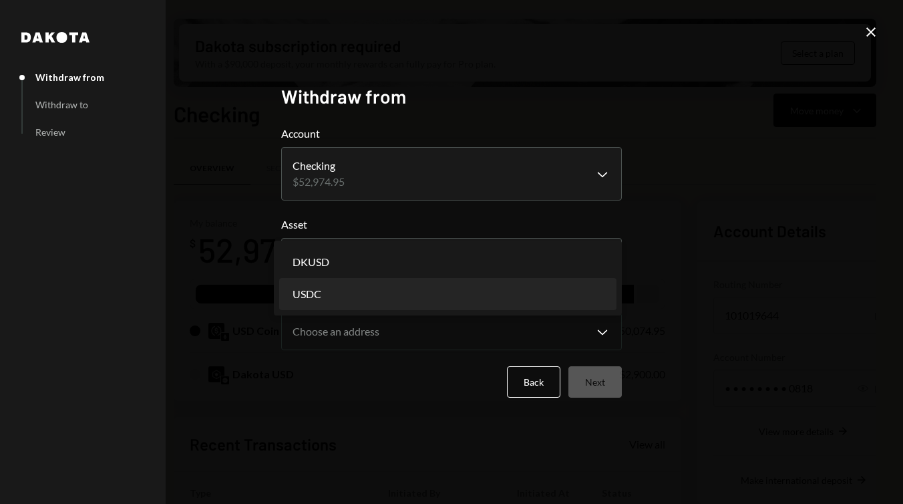
select select "****"
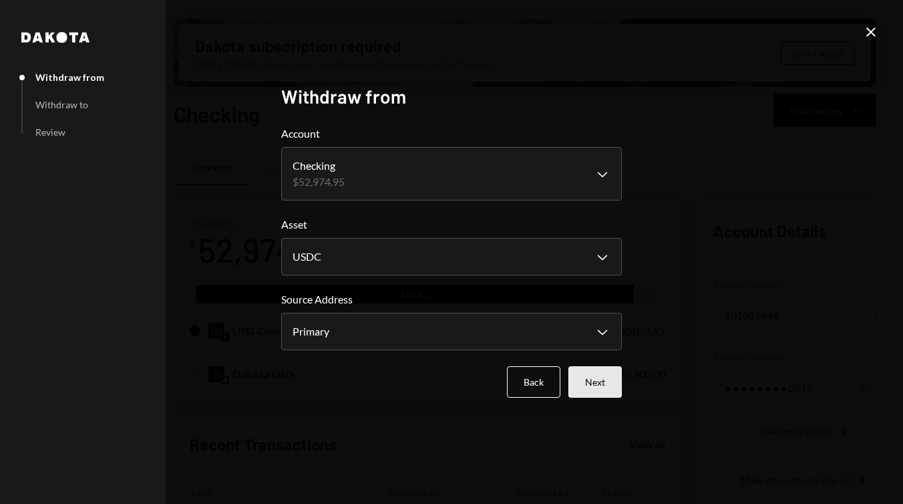
click at [603, 379] on button "Next" at bounding box center [594, 381] width 53 height 31
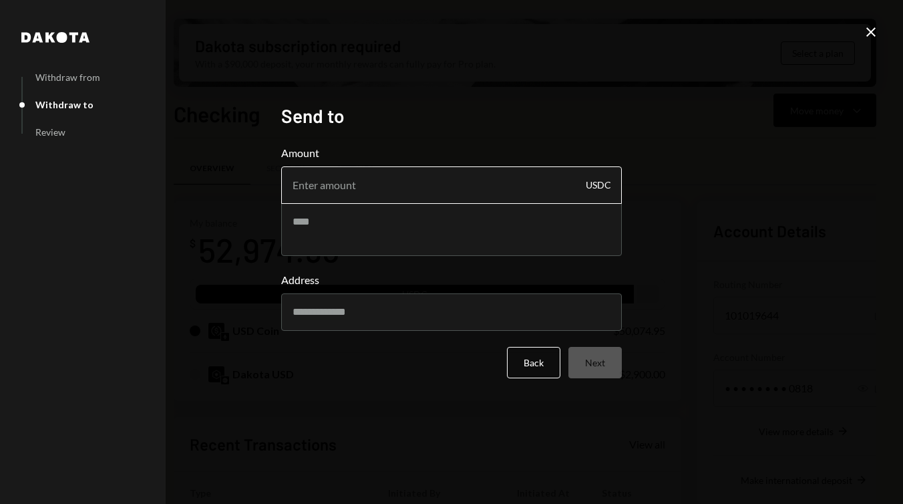
click at [446, 190] on input "Amount" at bounding box center [451, 184] width 341 height 37
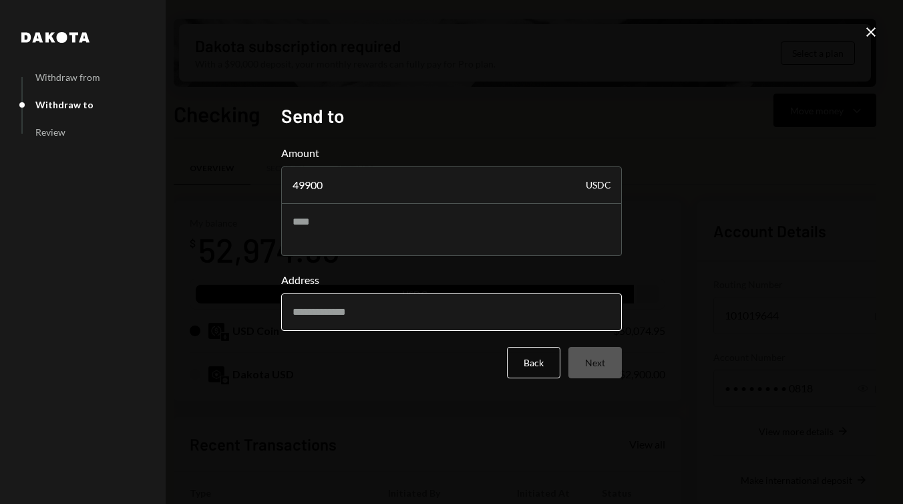
type input "49900"
click at [406, 313] on input "Address" at bounding box center [451, 311] width 341 height 37
paste input "**********"
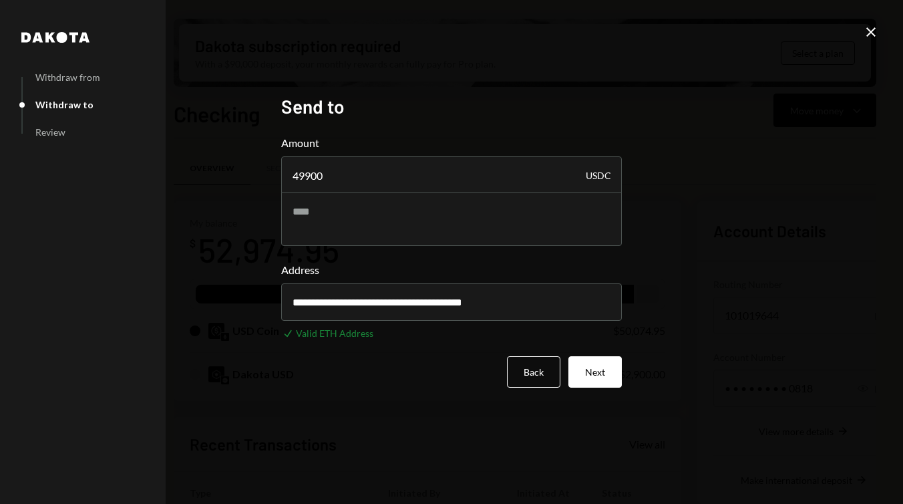
type input "**********"
click at [670, 305] on div "**********" at bounding box center [451, 252] width 903 height 504
click at [609, 371] on button "Next" at bounding box center [594, 371] width 53 height 31
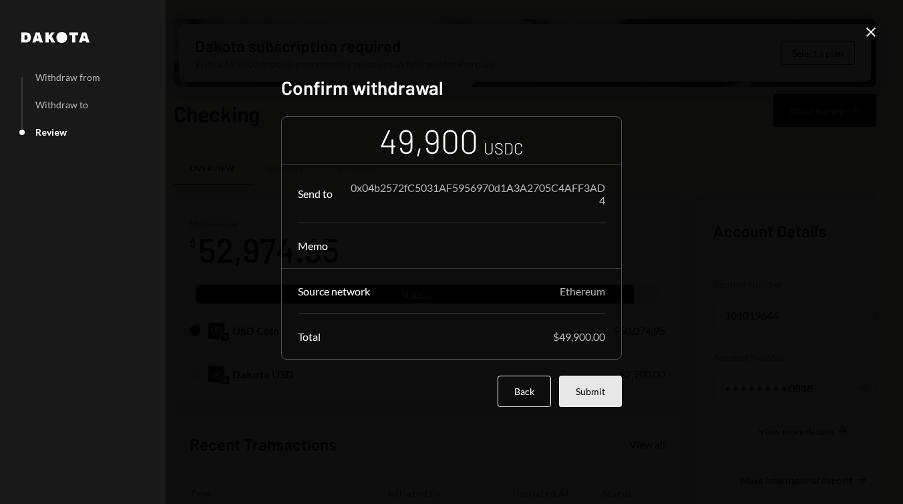
click at [599, 382] on button "Submit" at bounding box center [590, 390] width 63 height 31
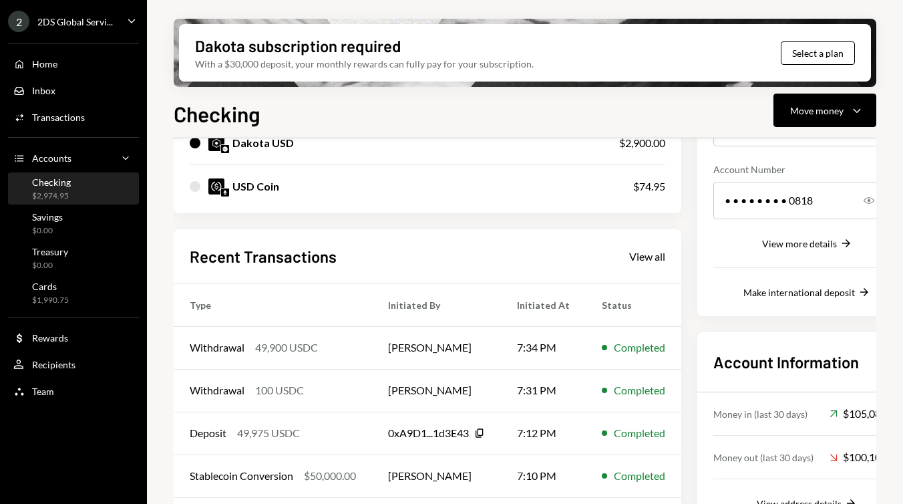
scroll to position [235, 0]
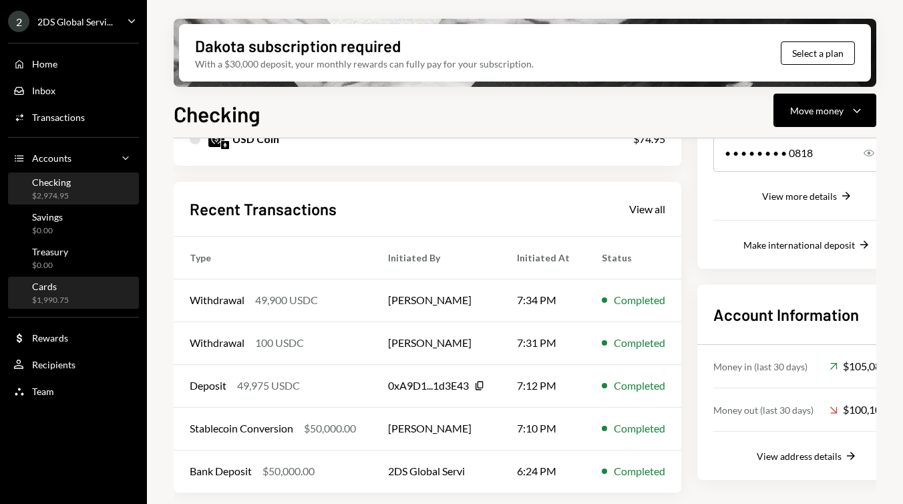
click at [65, 291] on div "Cards $1,990.75" at bounding box center [50, 293] width 37 height 25
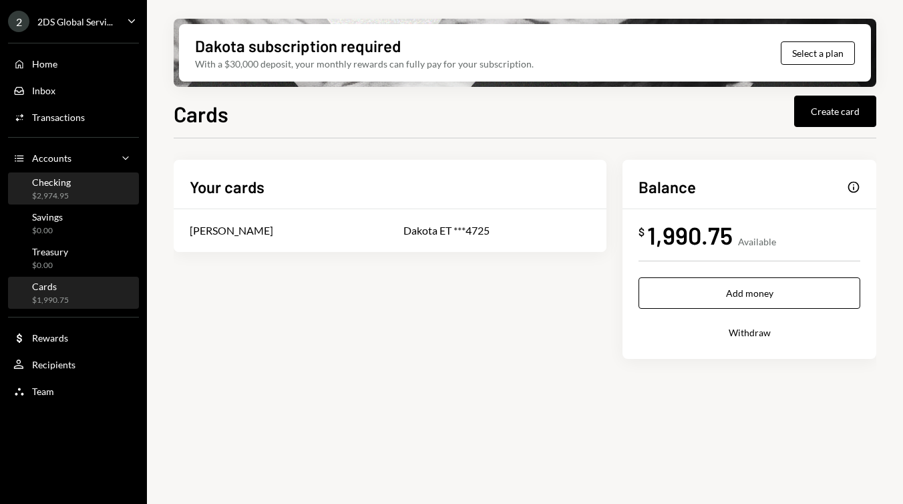
click at [71, 189] on div "Checking $2,974.95" at bounding box center [73, 188] width 120 height 25
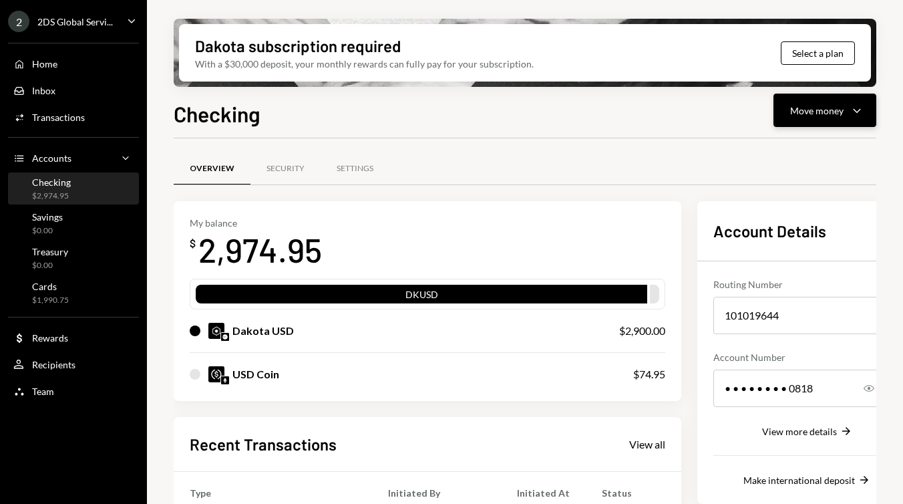
click at [816, 104] on div "Move money" at bounding box center [816, 111] width 53 height 14
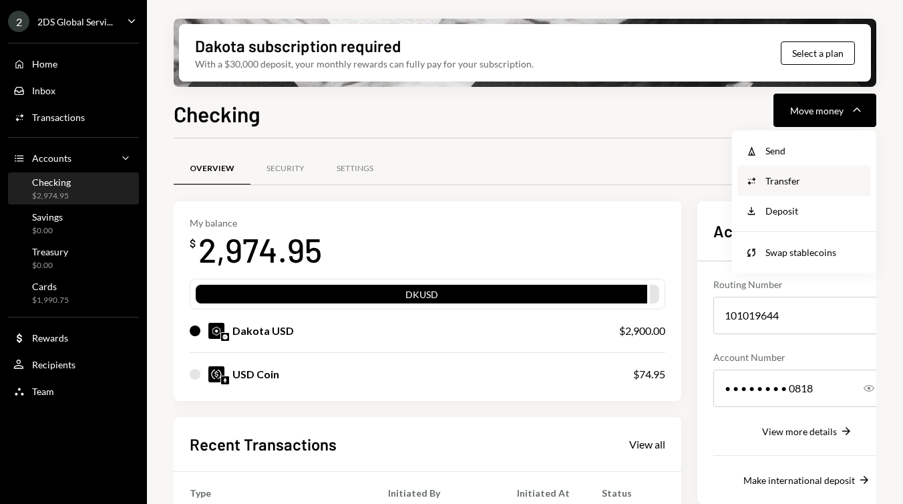
click at [787, 177] on div "Transfer" at bounding box center [815, 181] width 98 height 14
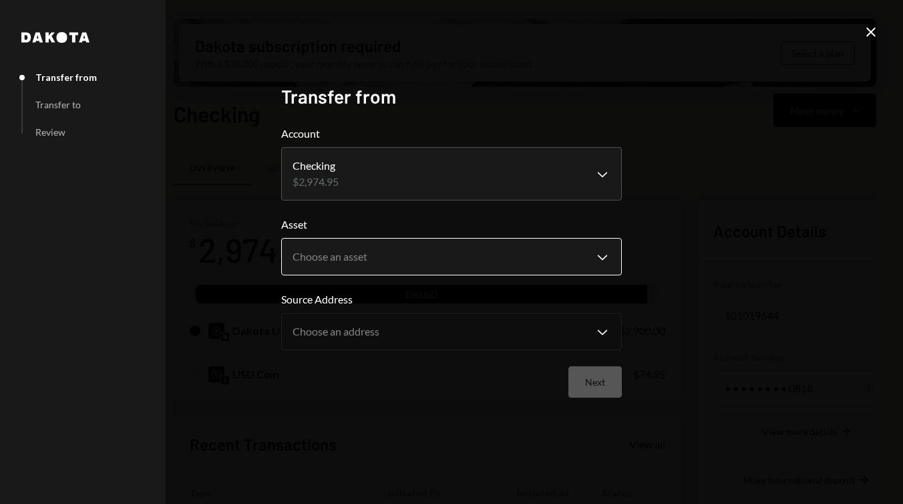
click at [428, 253] on body "2 2DS Global Servi... Caret Down Home Home Inbox Inbox Activities Transactions …" at bounding box center [451, 252] width 903 height 504
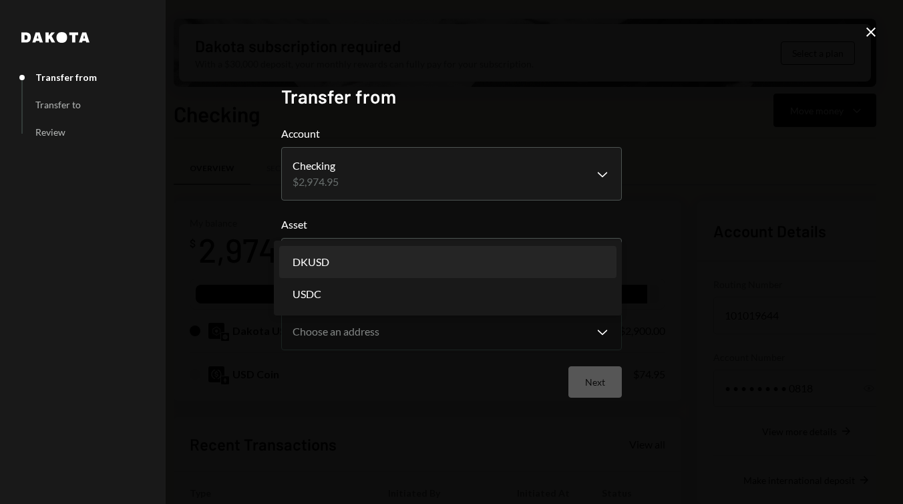
select select "*****"
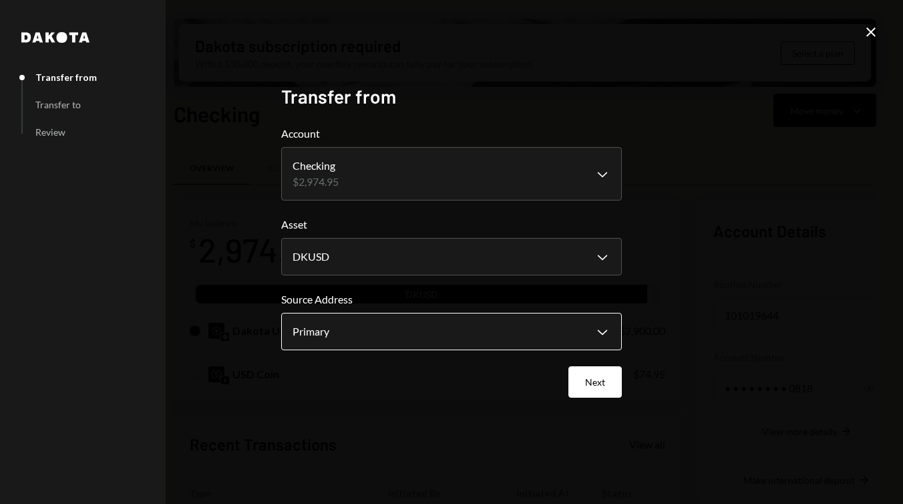
click at [396, 331] on body "2 2DS Global Servi... Caret Down Home Home Inbox Inbox Activities Transactions …" at bounding box center [451, 252] width 903 height 504
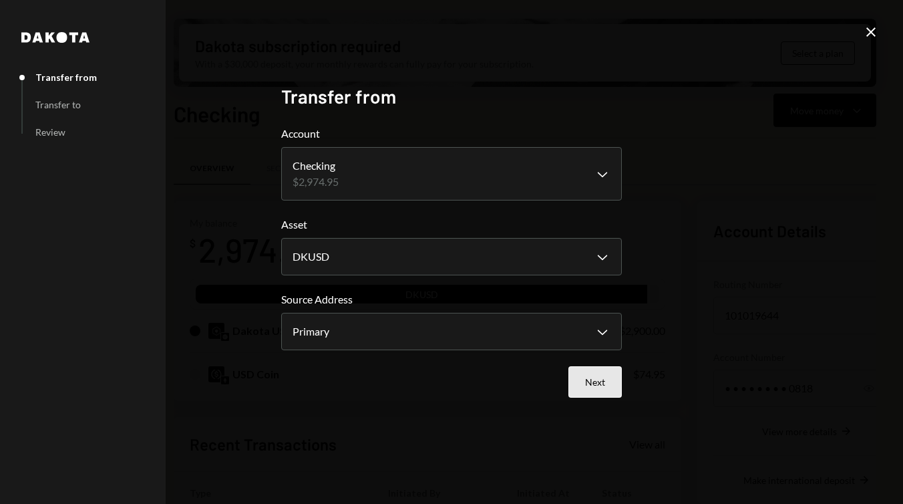
click at [601, 379] on button "Next" at bounding box center [594, 381] width 53 height 31
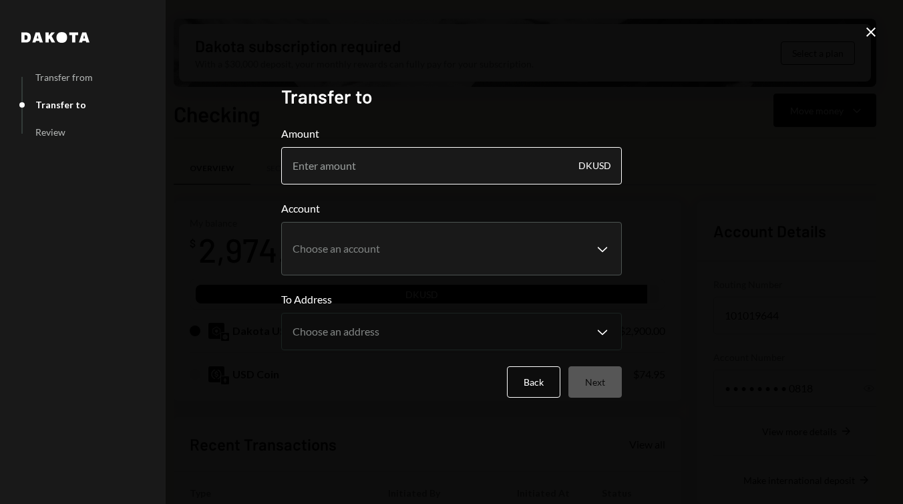
click at [460, 169] on input "Amount" at bounding box center [451, 165] width 341 height 37
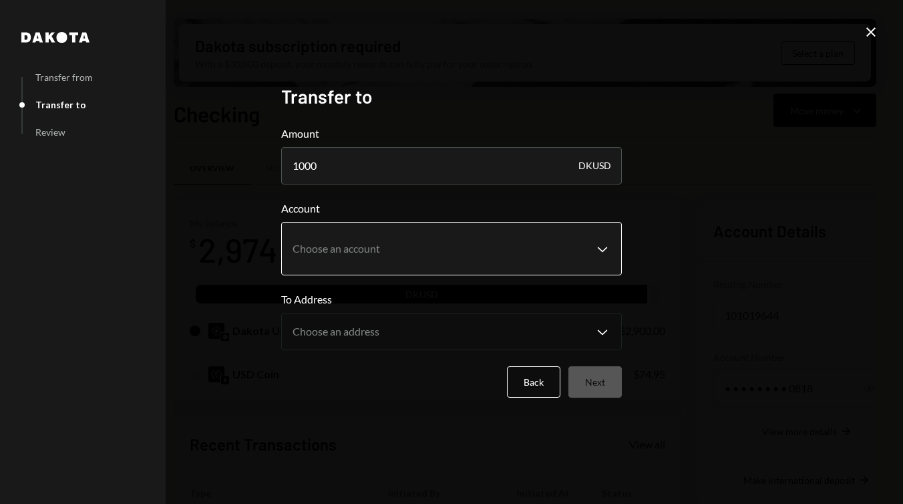
type input "1000"
click at [447, 253] on body "2 2DS Global Servi... Caret Down Home Home Inbox Inbox Activities Transactions …" at bounding box center [451, 252] width 903 height 504
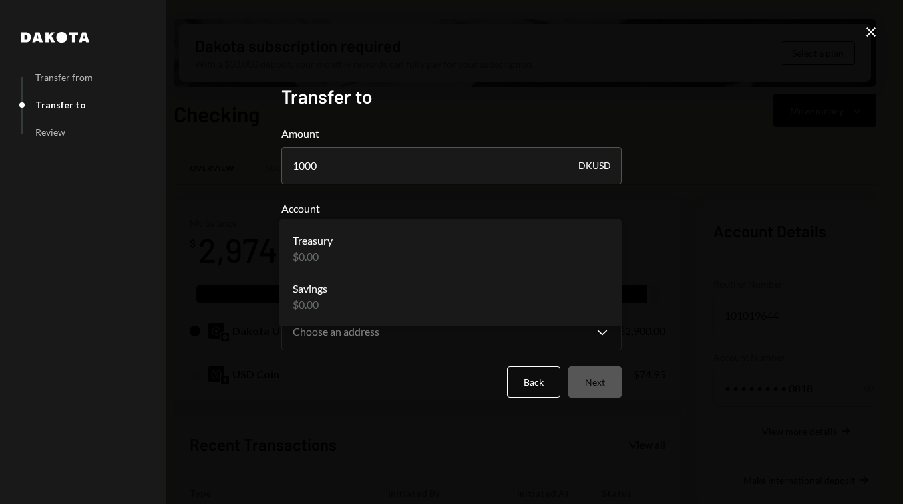
click at [731, 265] on div "**********" at bounding box center [451, 252] width 903 height 504
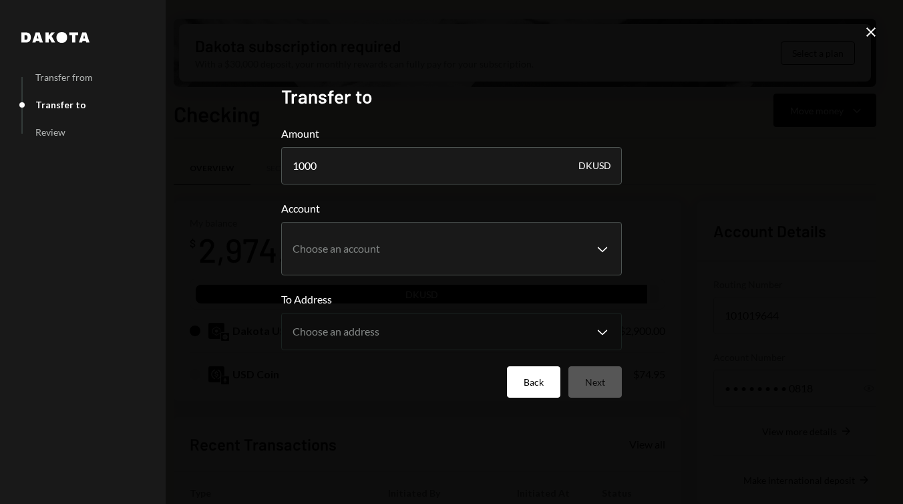
click at [523, 377] on button "Back" at bounding box center [533, 381] width 53 height 31
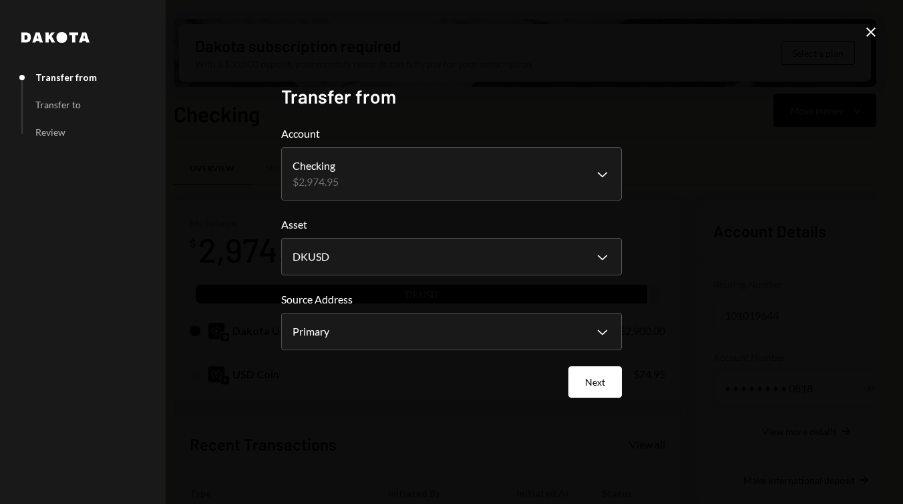
click at [867, 29] on icon "Close" at bounding box center [871, 32] width 16 height 16
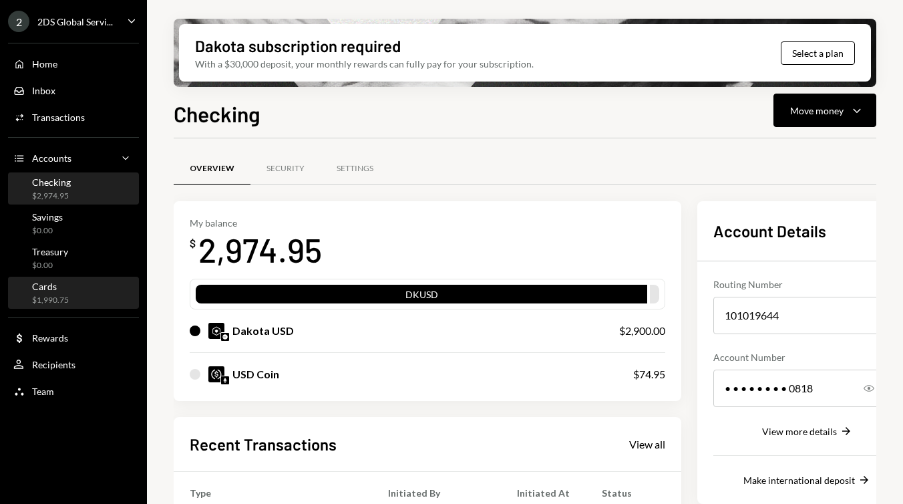
click at [58, 284] on div "Cards" at bounding box center [50, 286] width 37 height 11
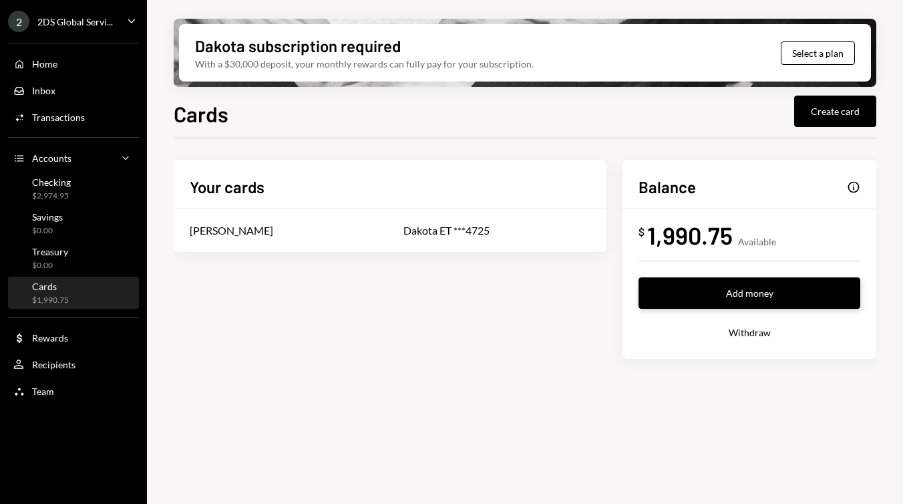
click at [697, 295] on button "Add money" at bounding box center [750, 292] width 222 height 31
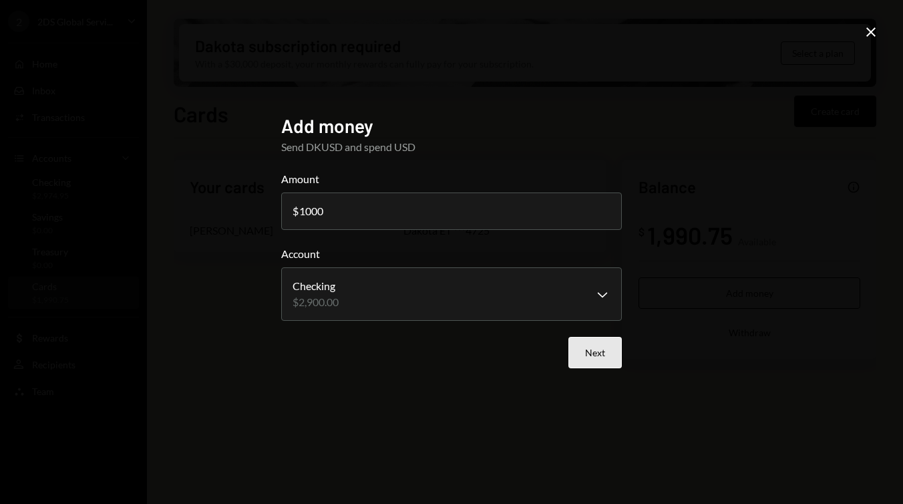
type input "1000"
click at [584, 355] on button "Next" at bounding box center [594, 352] width 53 height 31
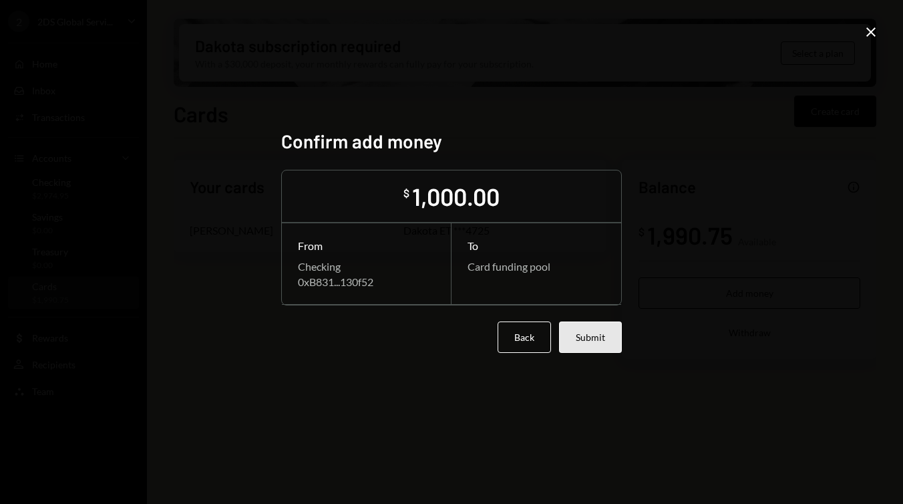
click at [598, 340] on button "Submit" at bounding box center [590, 336] width 63 height 31
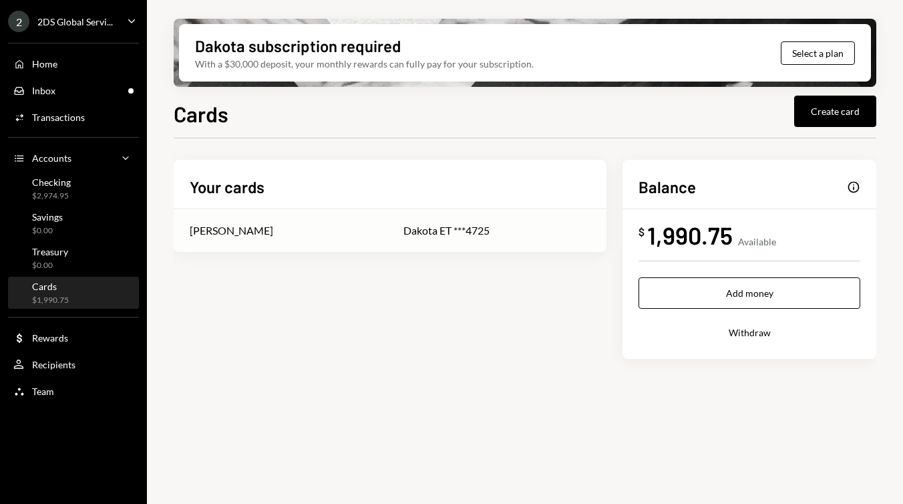
click at [405, 236] on div "Dakota ET ***4725" at bounding box center [496, 230] width 187 height 16
click at [278, 228] on div "[PERSON_NAME]" at bounding box center [281, 230] width 182 height 16
click at [79, 183] on div "Checking $1,974.95" at bounding box center [73, 188] width 120 height 25
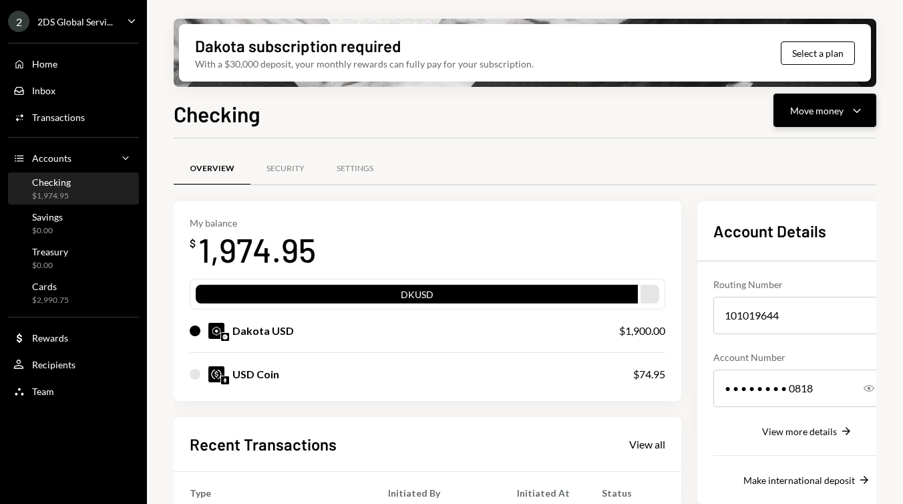
click at [824, 104] on div "Move money" at bounding box center [816, 111] width 53 height 14
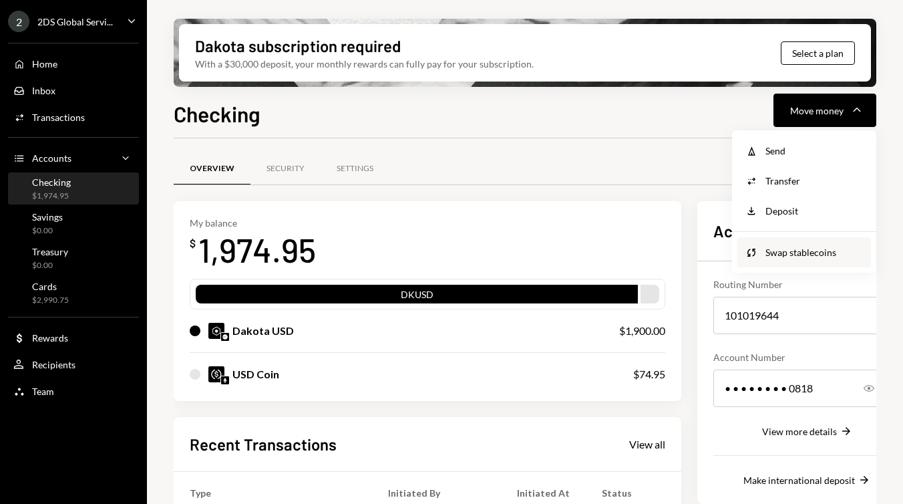
click at [783, 247] on div "Swap stablecoins" at bounding box center [815, 252] width 98 height 14
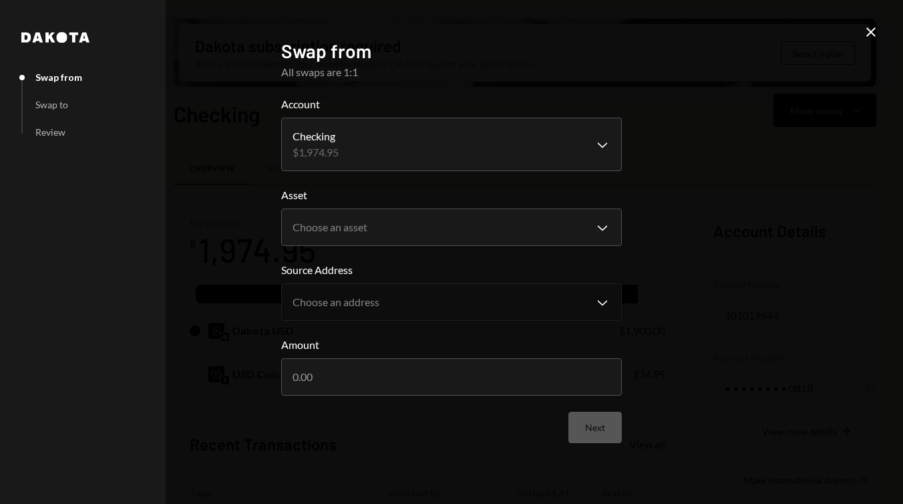
click at [870, 30] on icon "Close" at bounding box center [871, 32] width 16 height 16
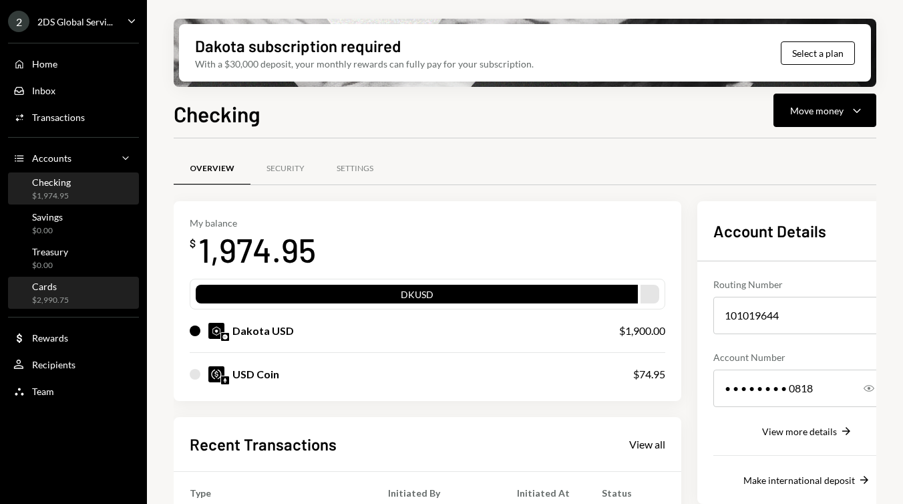
click at [81, 305] on div "Cards $2,990.75" at bounding box center [73, 293] width 120 height 31
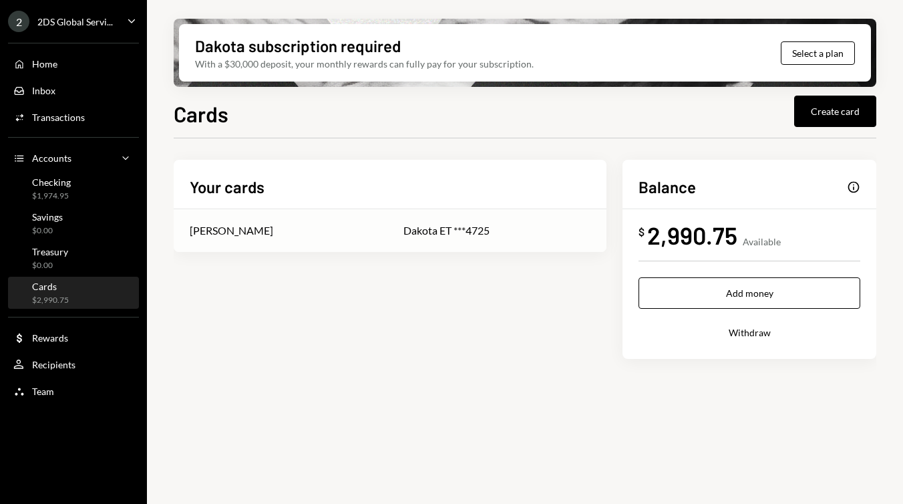
click at [387, 233] on td "Dakota ET ***4725" at bounding box center [496, 230] width 219 height 43
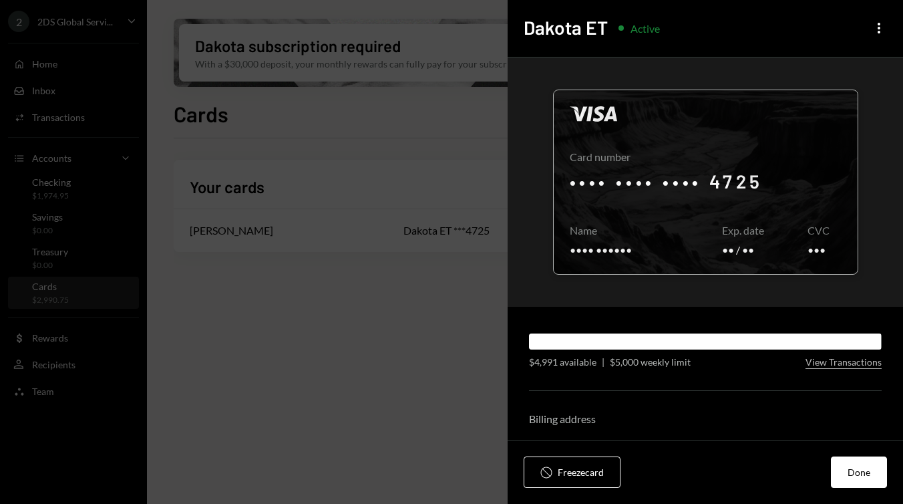
click at [717, 194] on div at bounding box center [706, 182] width 304 height 184
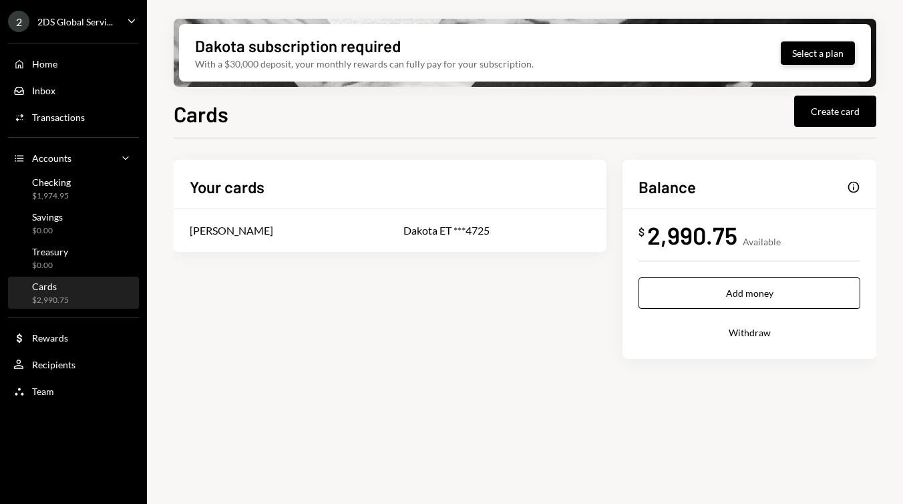
click at [817, 61] on button "Select a plan" at bounding box center [818, 52] width 74 height 23
